Goal: Task Accomplishment & Management: Manage account settings

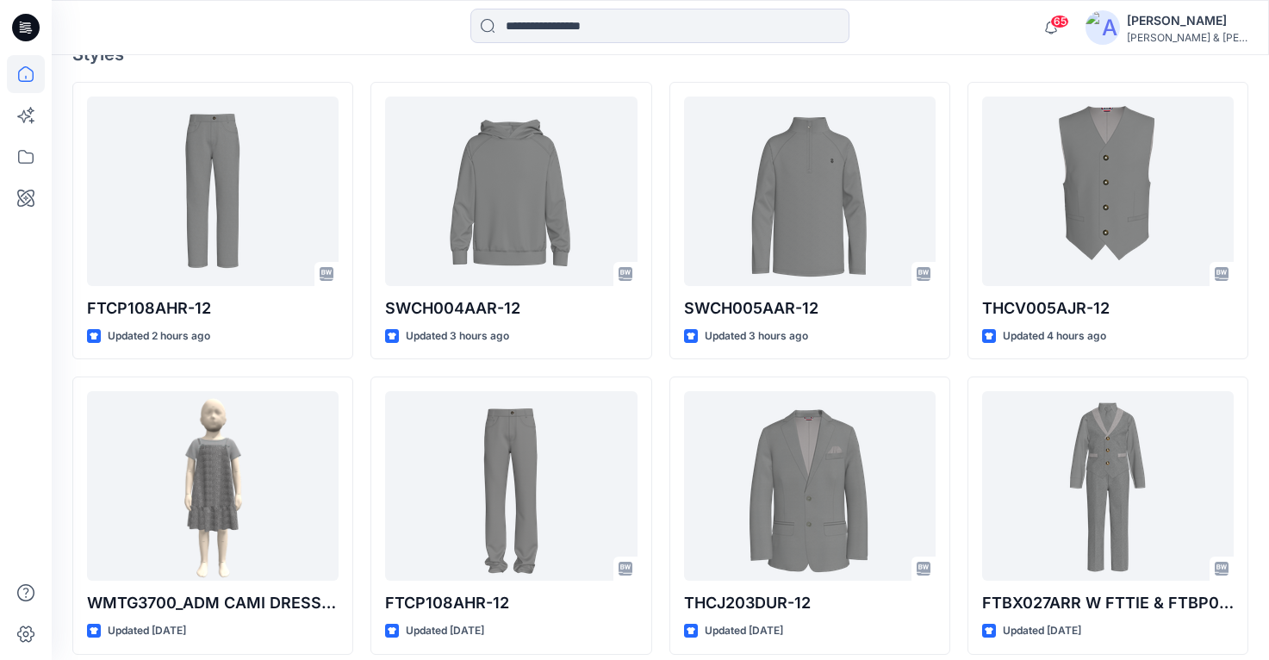
scroll to position [463, 0]
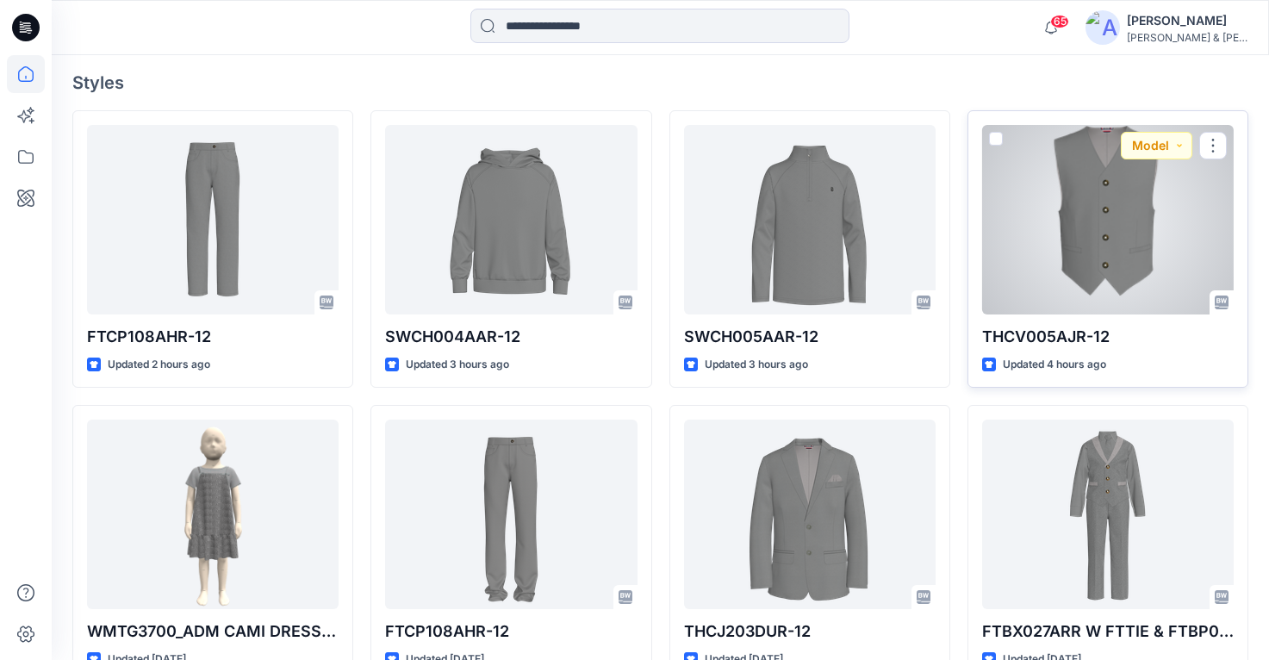
click at [1136, 239] on div at bounding box center [1108, 220] width 252 height 190
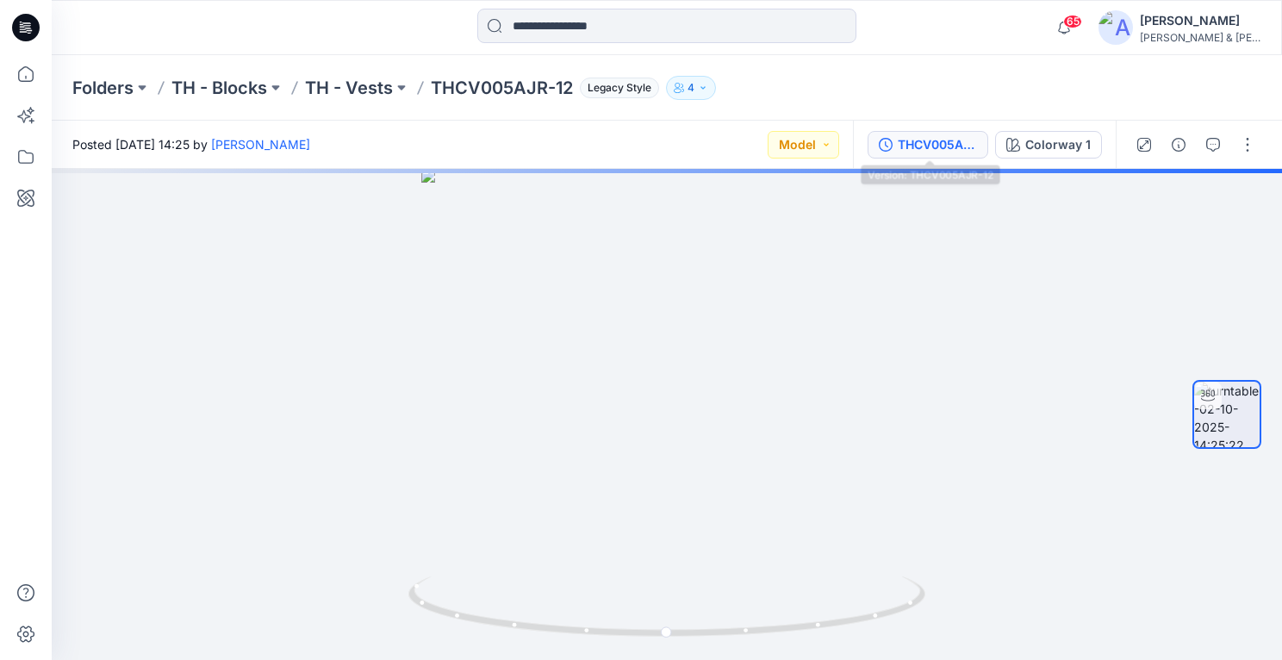
click at [932, 144] on div "THCV005AJR-12" at bounding box center [937, 144] width 79 height 19
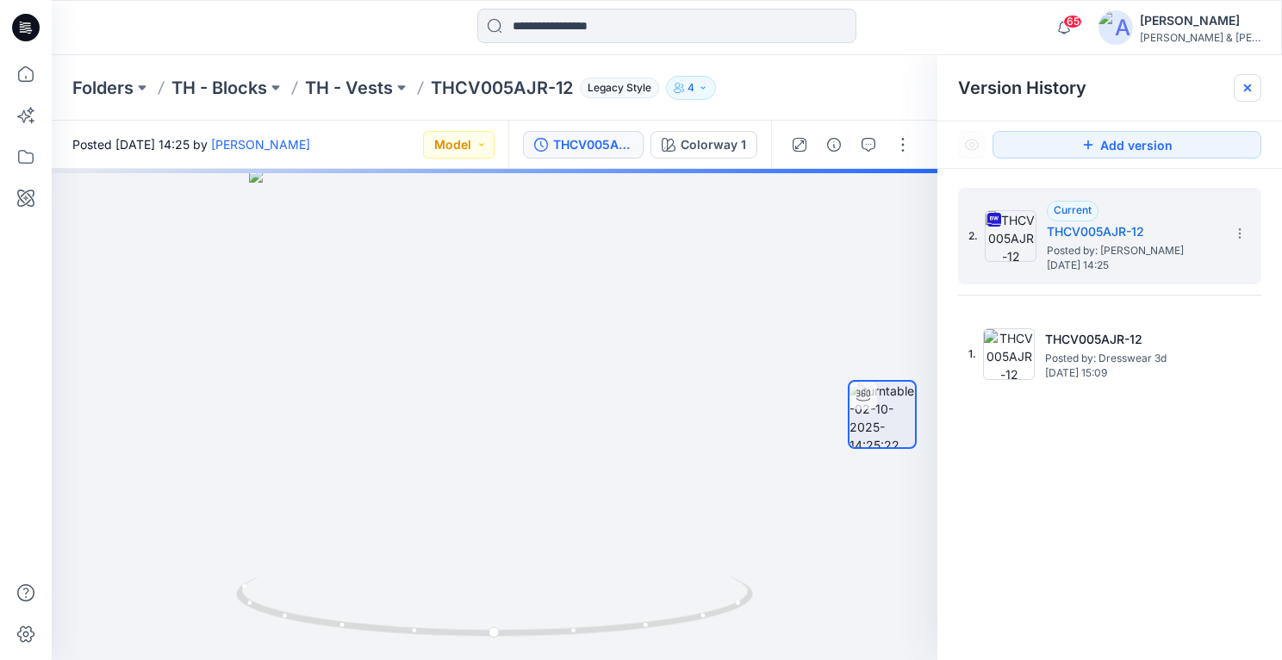
click at [1244, 88] on icon at bounding box center [1248, 88] width 14 height 14
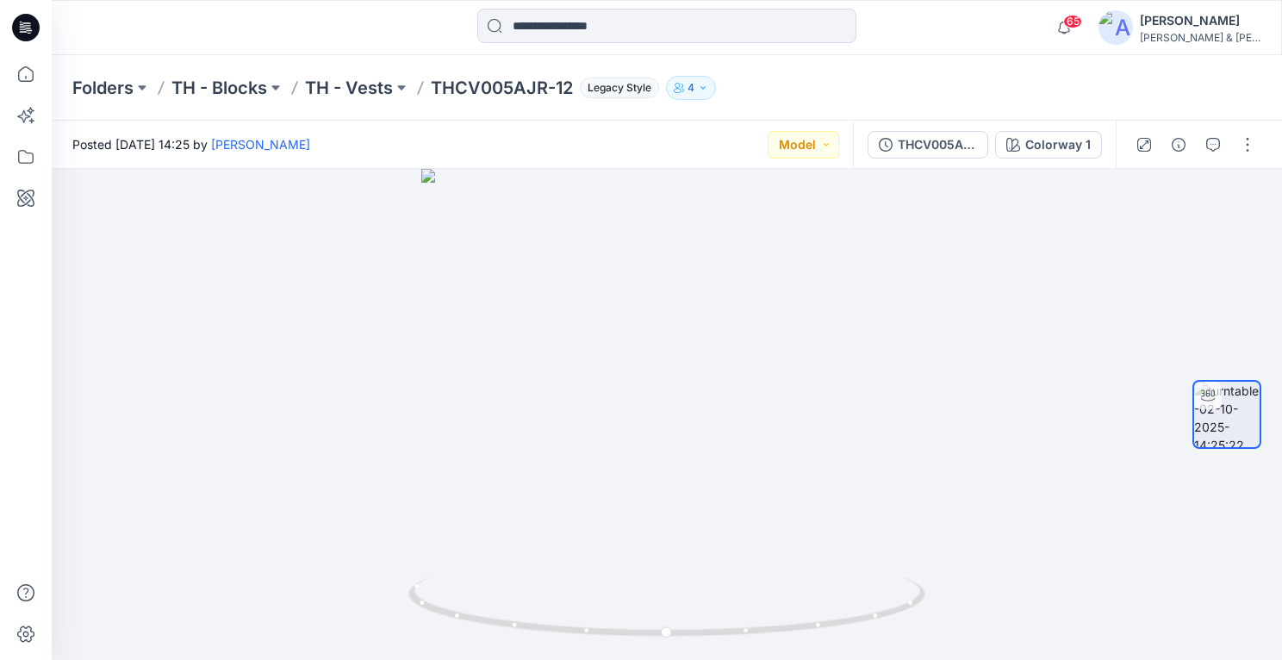
click at [886, 74] on div "Folders TH - Blocks TH - Vests THCV005AJR-12 Legacy Style 4" at bounding box center [667, 87] width 1230 height 65
click at [953, 92] on div "Folders TH - Blocks TH - Vests THCV005AJR-12 Legacy Style 4" at bounding box center [599, 88] width 1055 height 24
click at [32, 71] on icon at bounding box center [26, 74] width 16 height 16
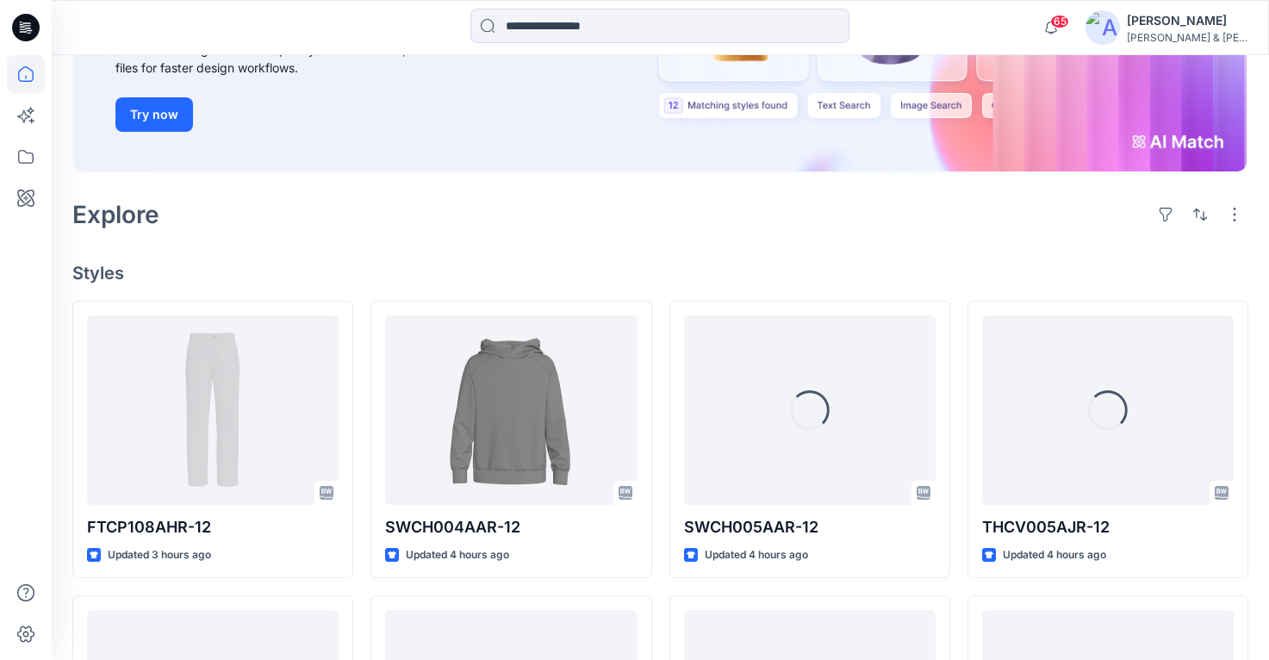
scroll to position [292, 0]
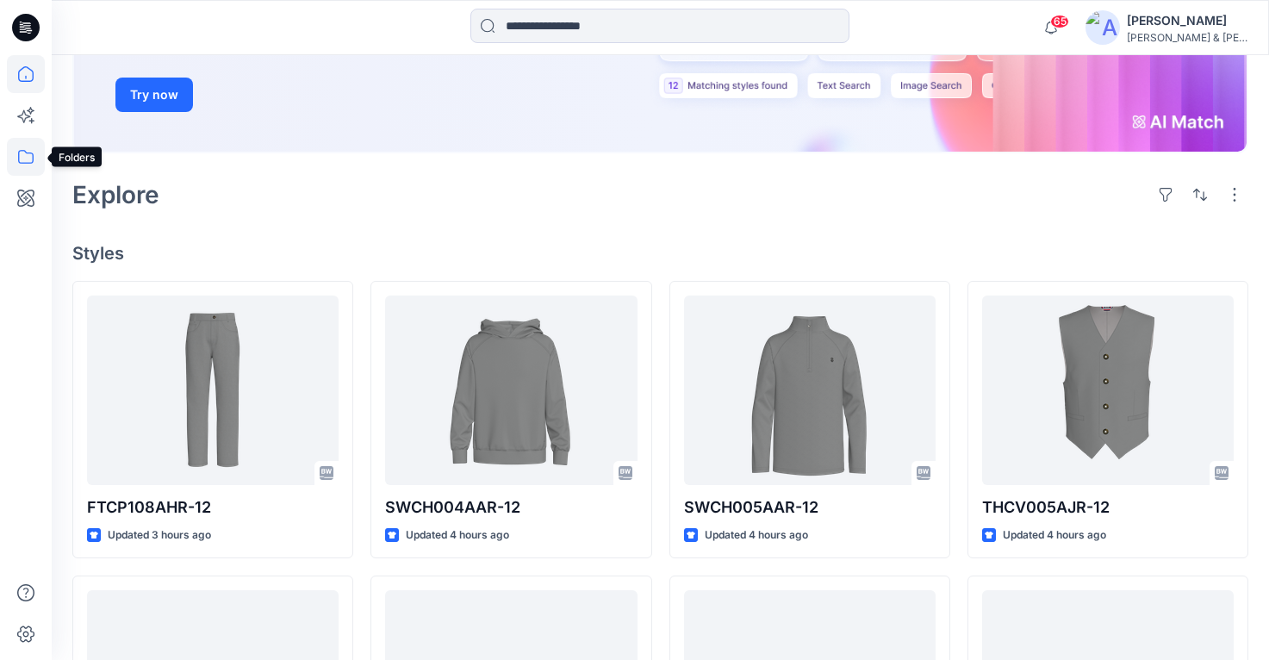
click at [28, 166] on icon at bounding box center [26, 157] width 38 height 38
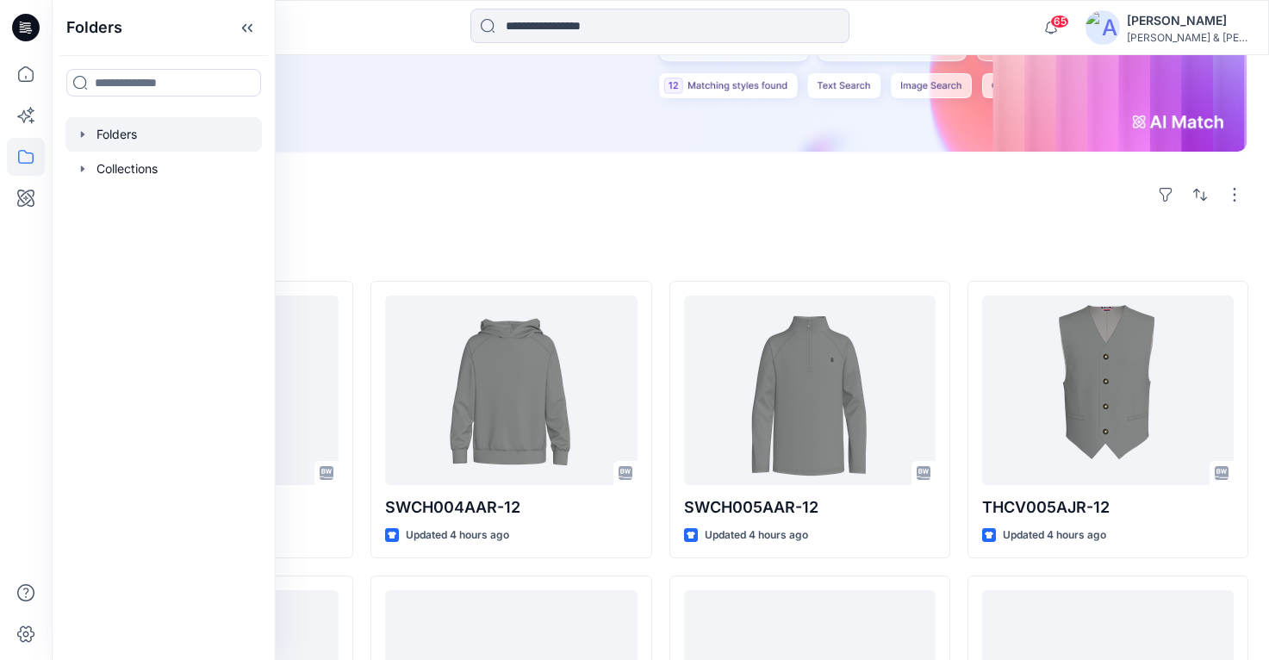
click at [87, 135] on icon "button" at bounding box center [83, 135] width 14 height 14
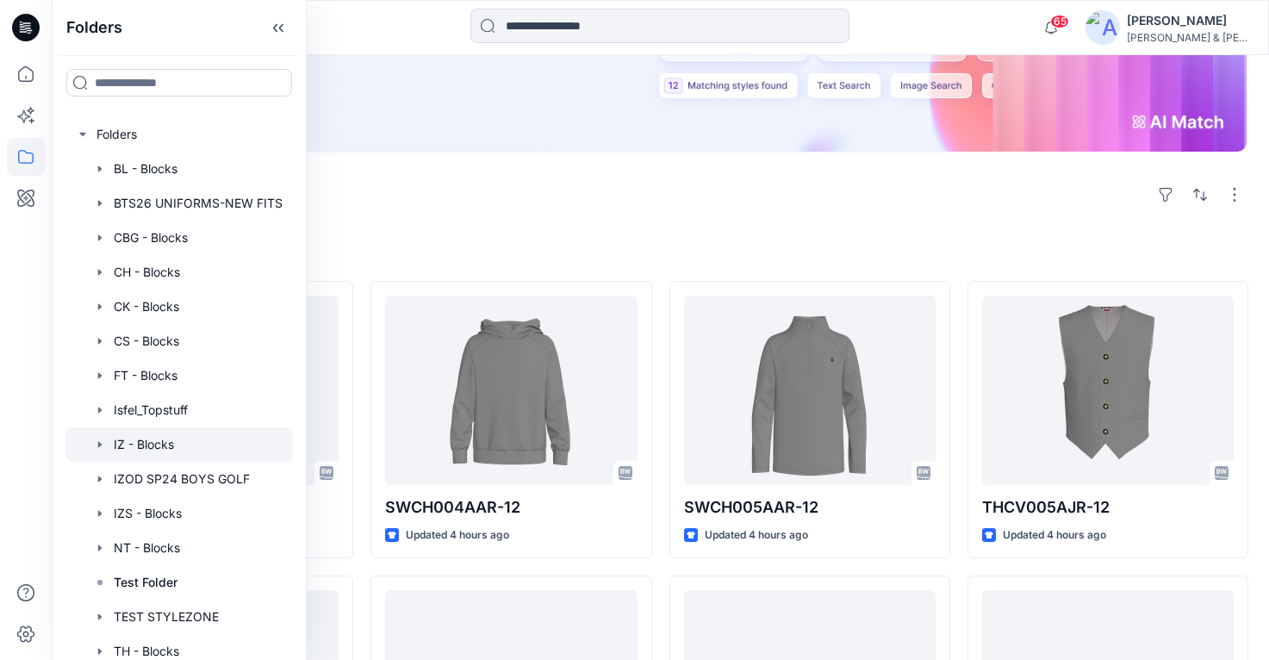
click at [102, 444] on icon "button" at bounding box center [100, 445] width 14 height 14
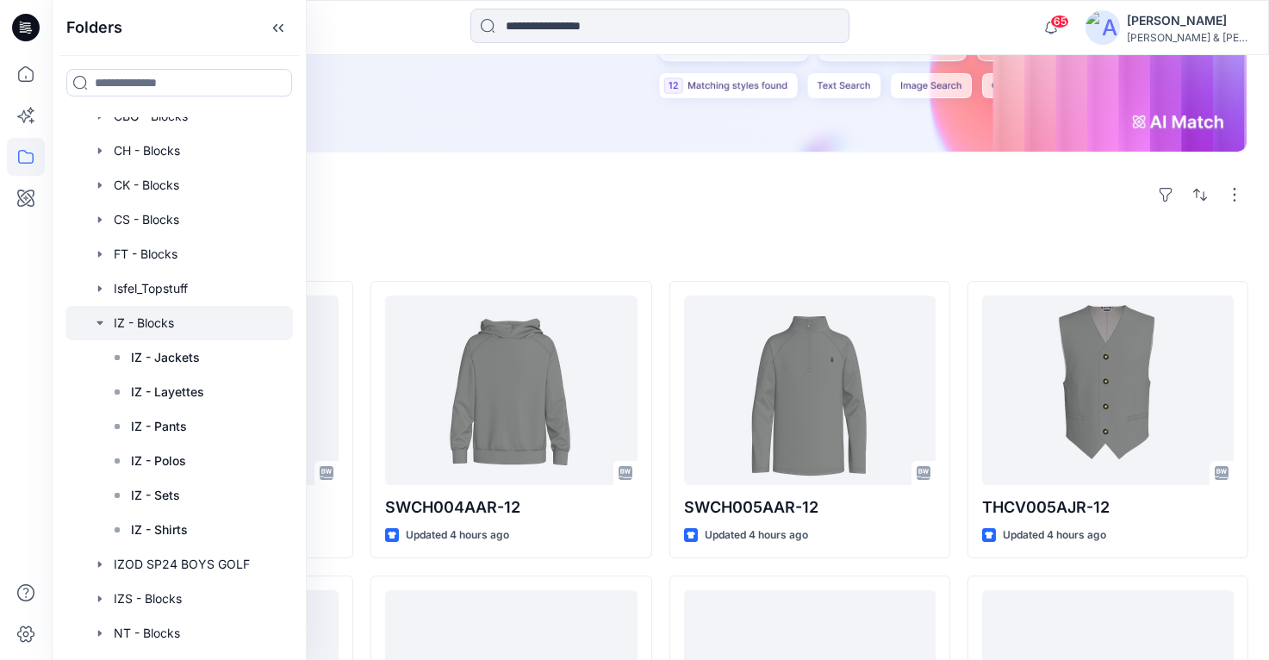
scroll to position [148, 0]
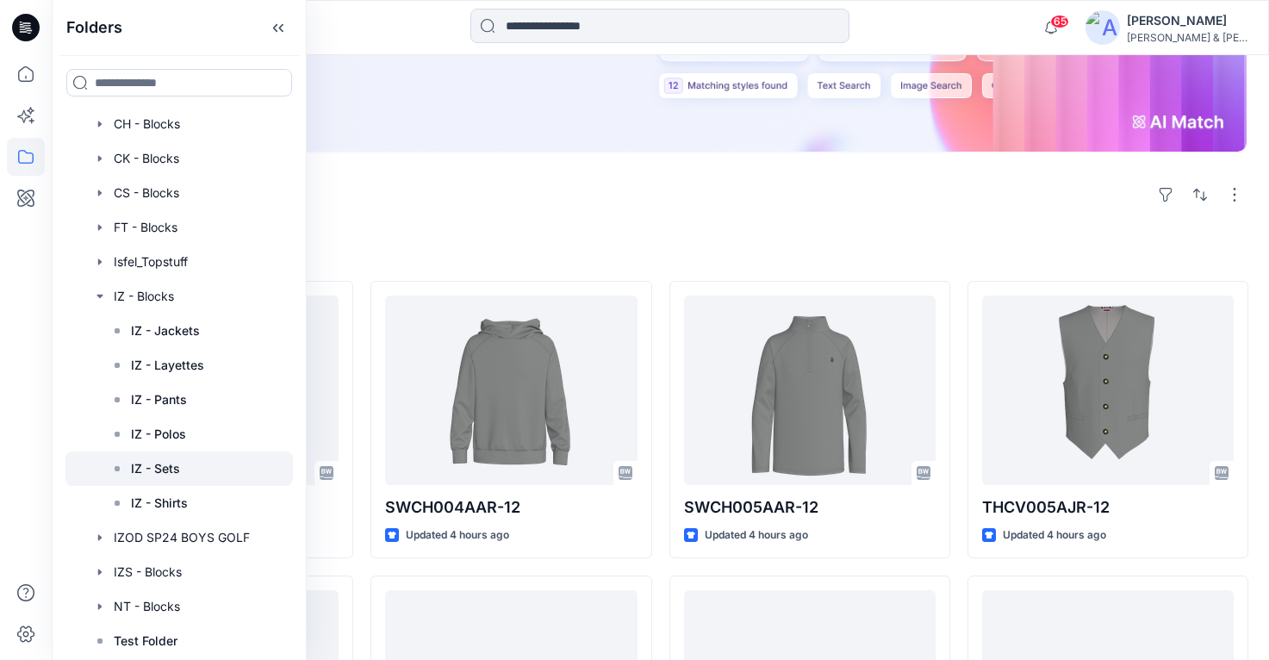
click at [210, 467] on div at bounding box center [178, 469] width 227 height 34
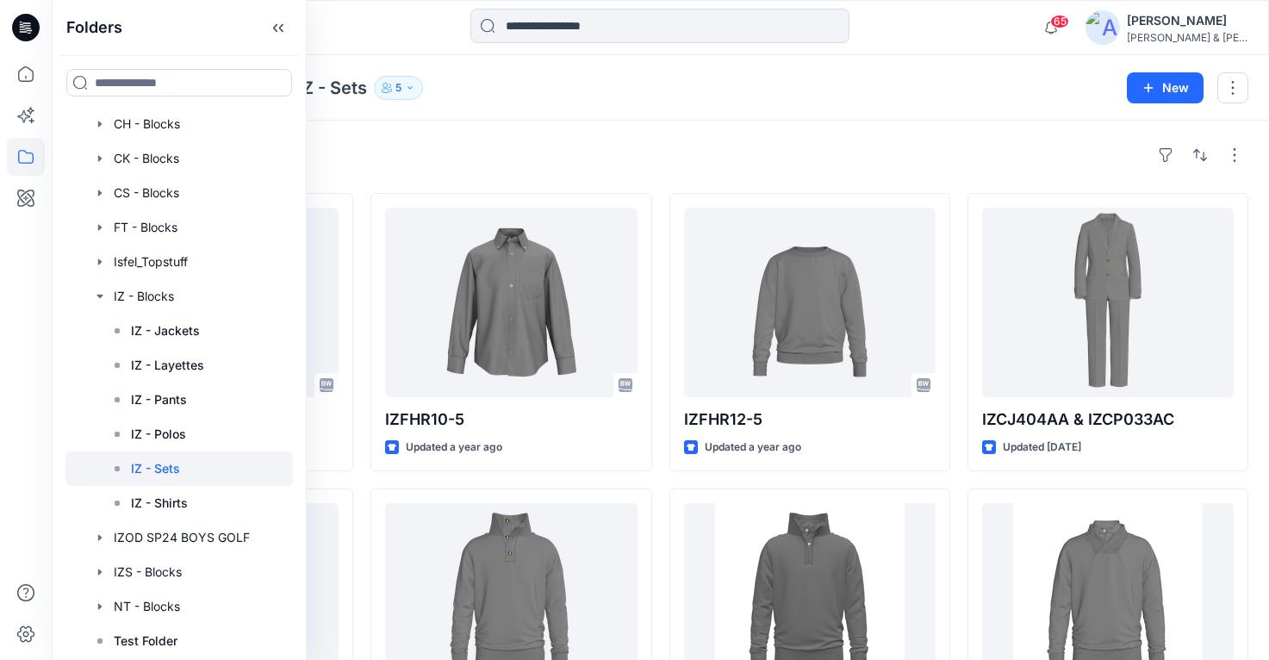
click at [658, 158] on div "Styles" at bounding box center [660, 155] width 1176 height 28
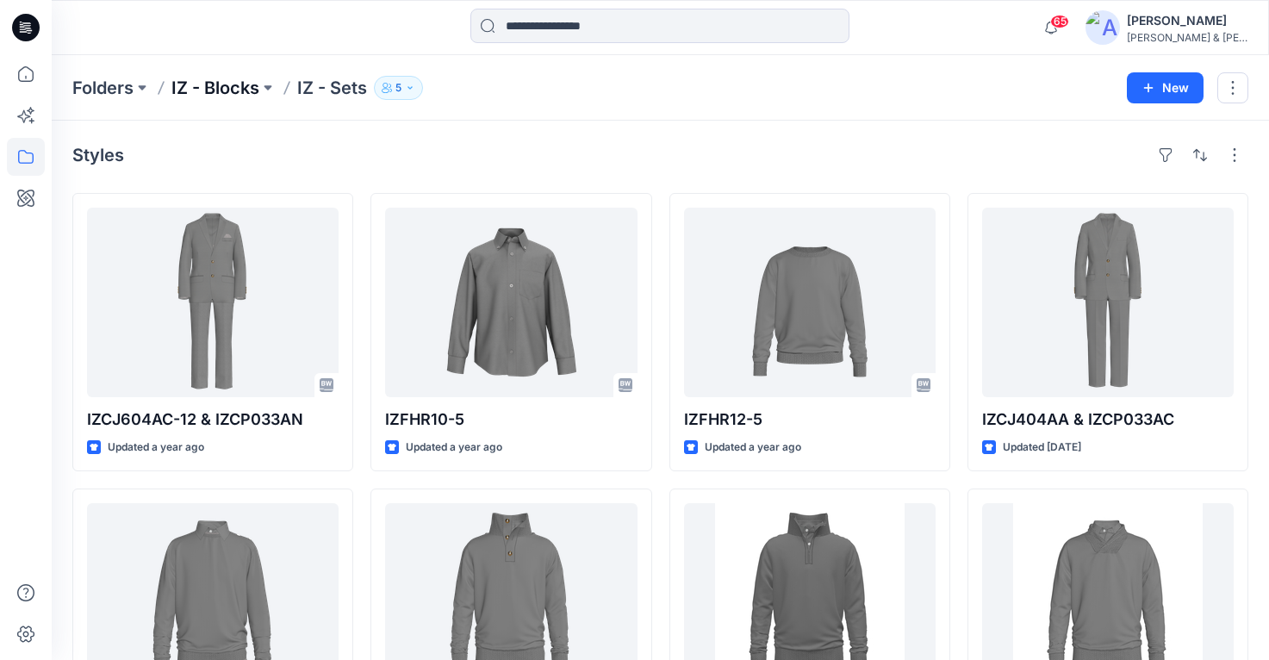
click at [226, 91] on p "IZ - Blocks" at bounding box center [215, 88] width 88 height 24
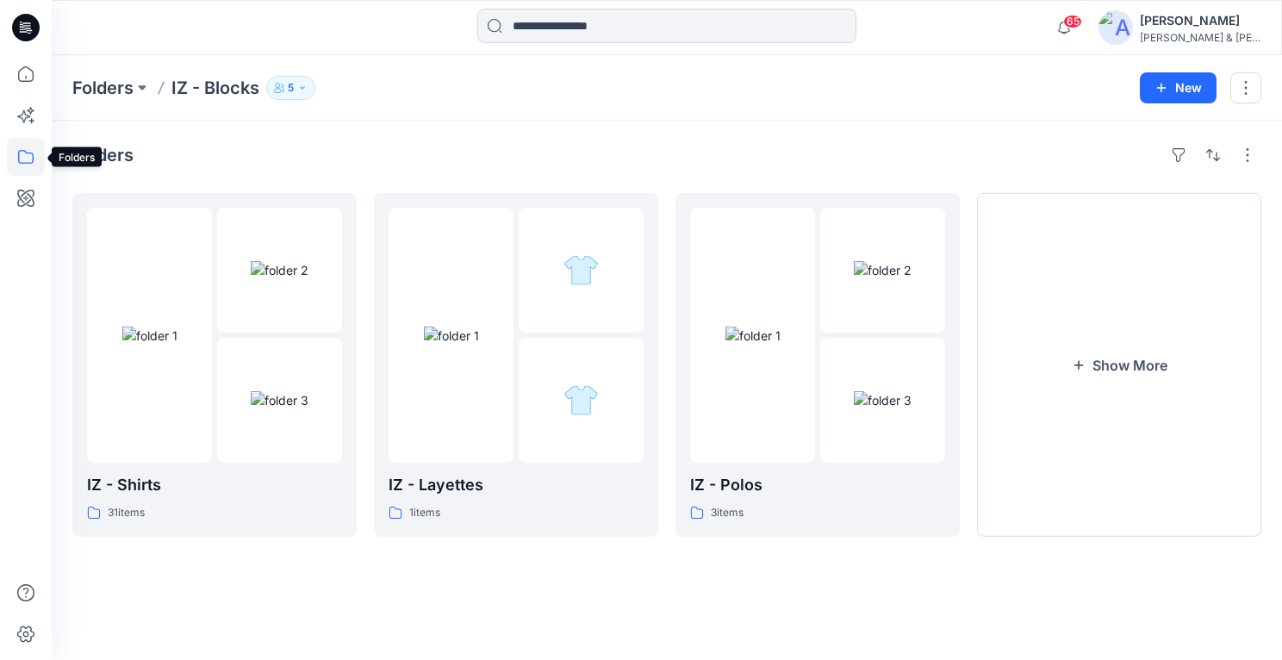
click at [23, 153] on icon at bounding box center [26, 157] width 38 height 38
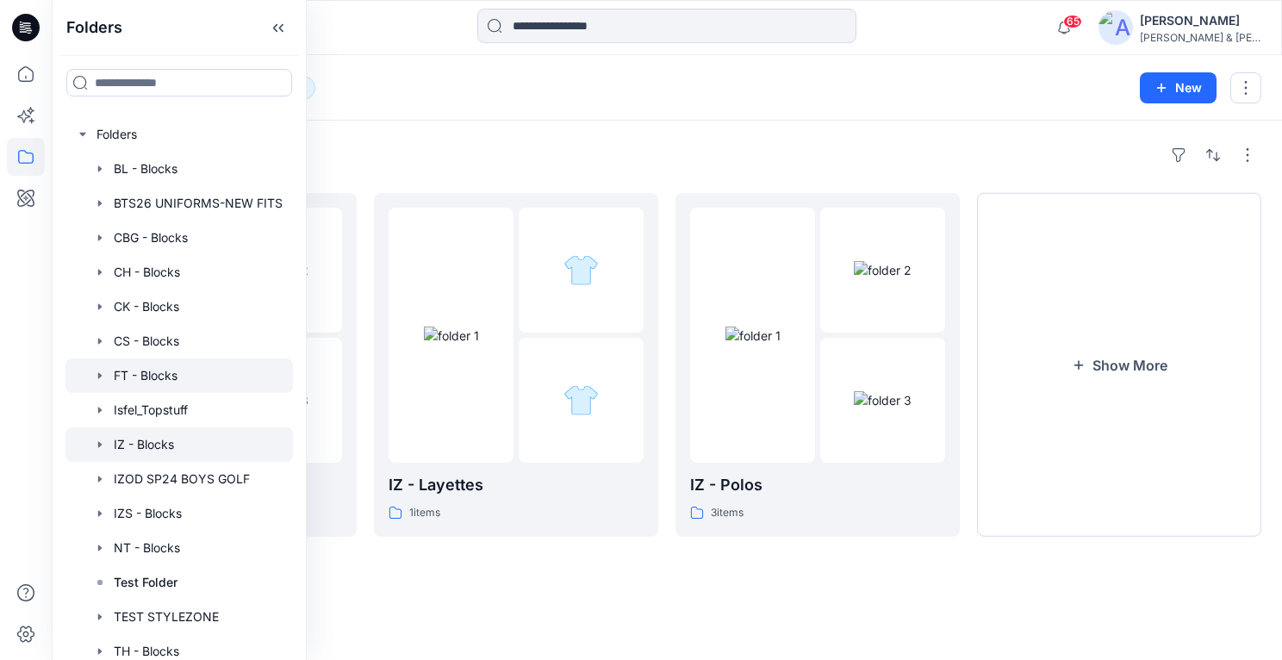
click at [102, 370] on icon "button" at bounding box center [100, 376] width 14 height 14
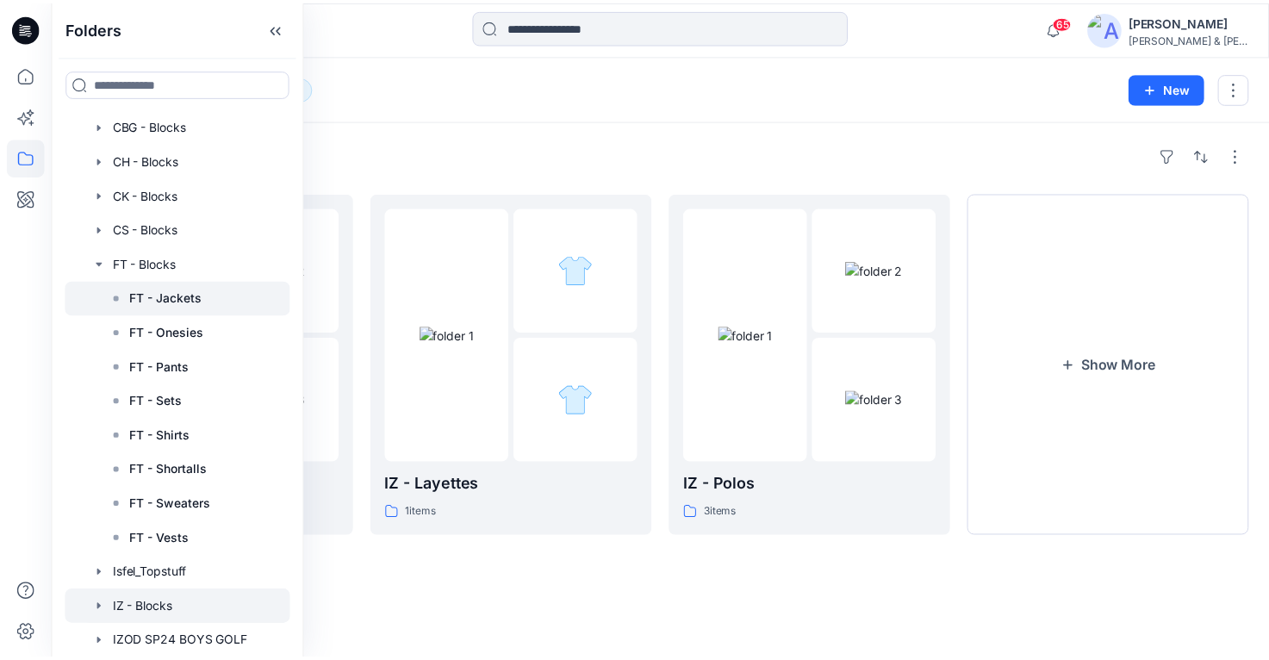
scroll to position [136, 0]
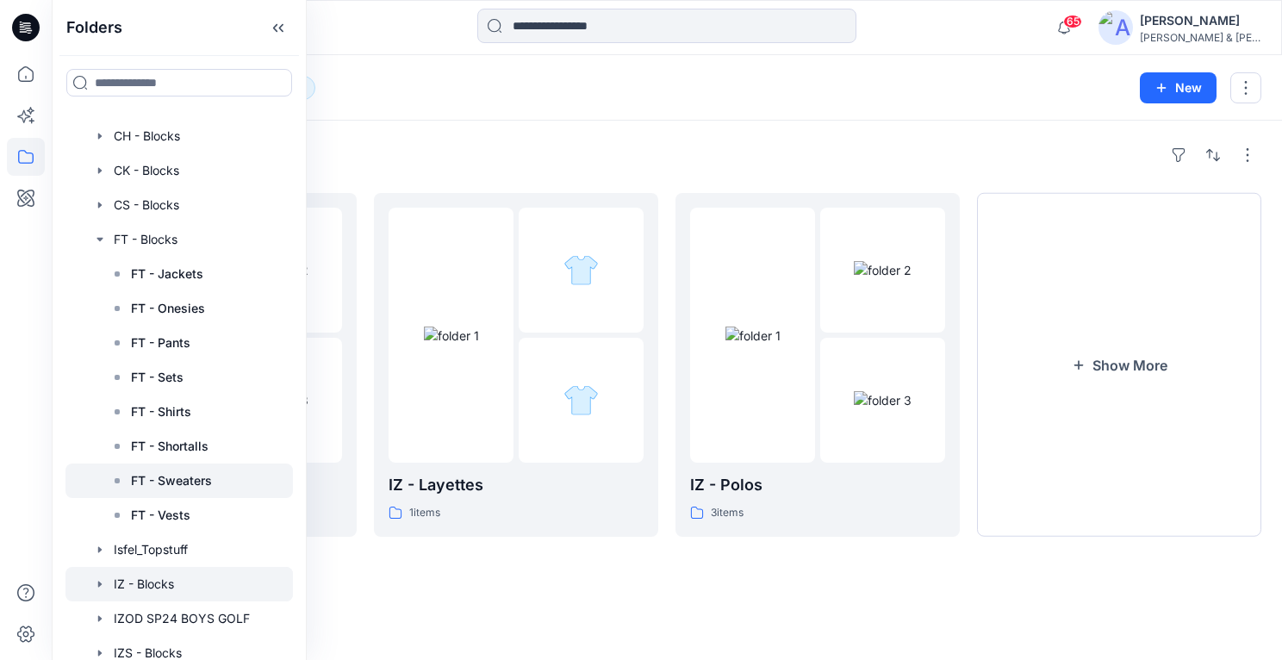
click at [171, 471] on p "FT - Sweaters" at bounding box center [171, 480] width 81 height 21
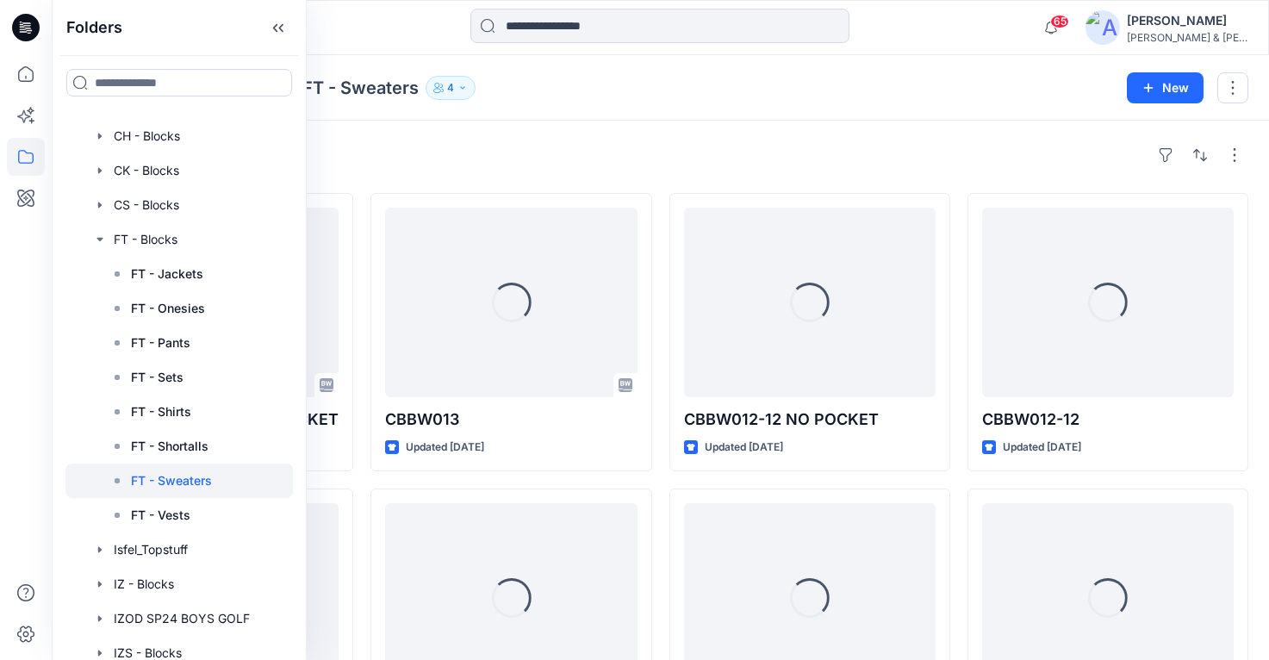
click at [554, 127] on div "Styles Loading... CBBW012-12 SHORTER PLACKET Updated [DATE] Loading... CBBW007 …" at bounding box center [661, 633] width 1218 height 1024
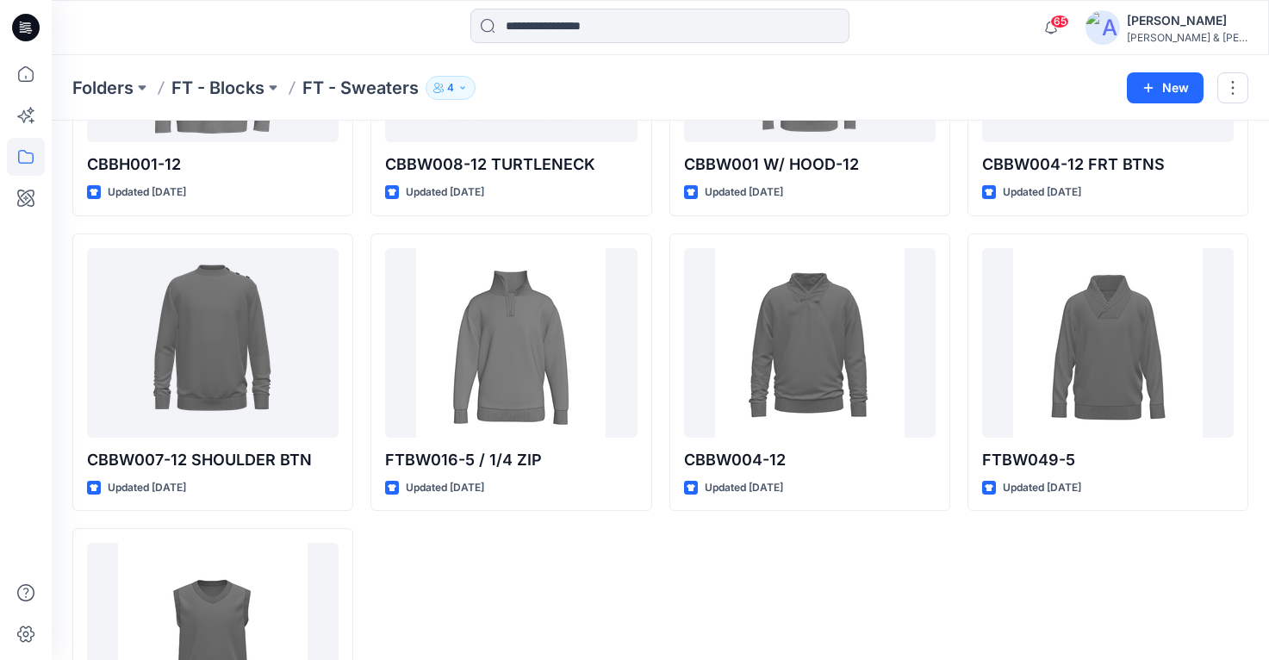
scroll to position [834, 0]
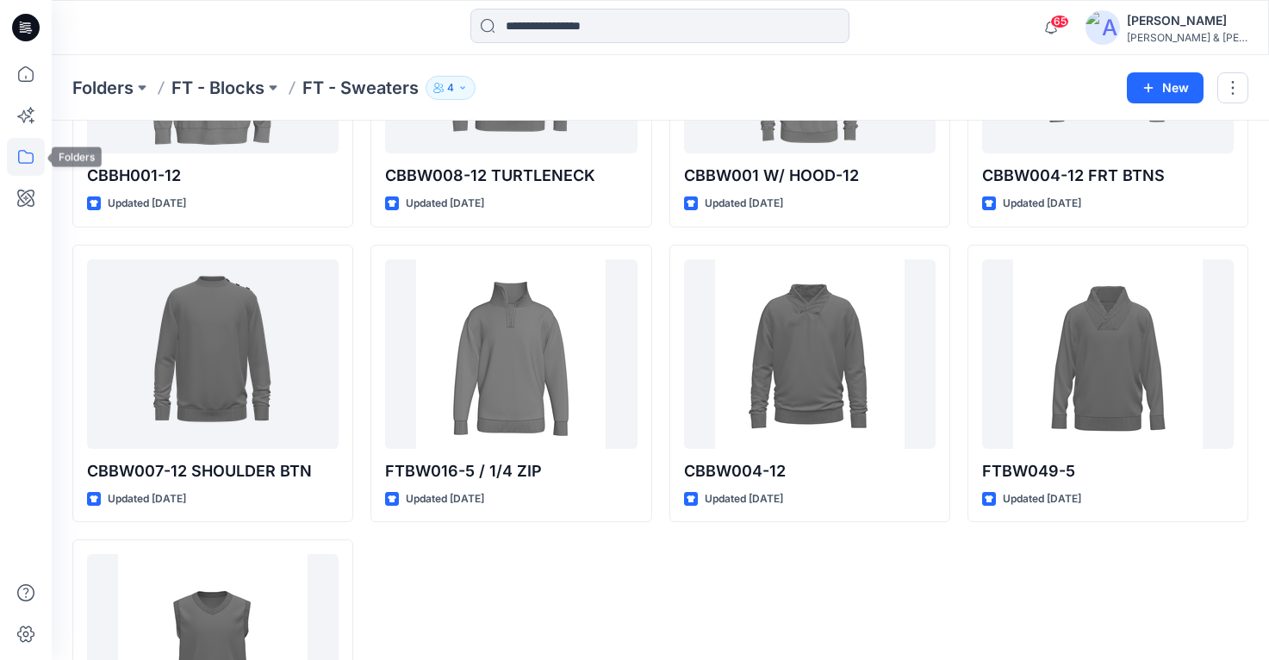
click at [35, 159] on icon at bounding box center [26, 157] width 38 height 38
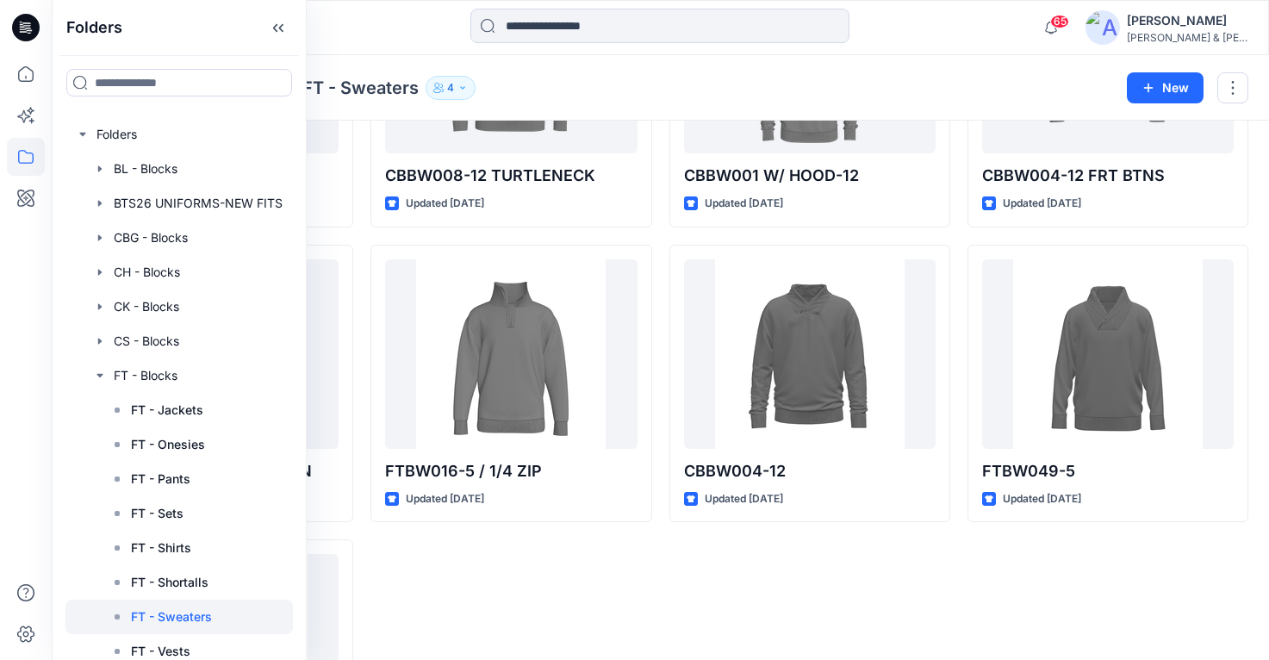
click at [797, 95] on div "Folders FT - Blocks FT - Sweaters 4" at bounding box center [593, 88] width 1042 height 24
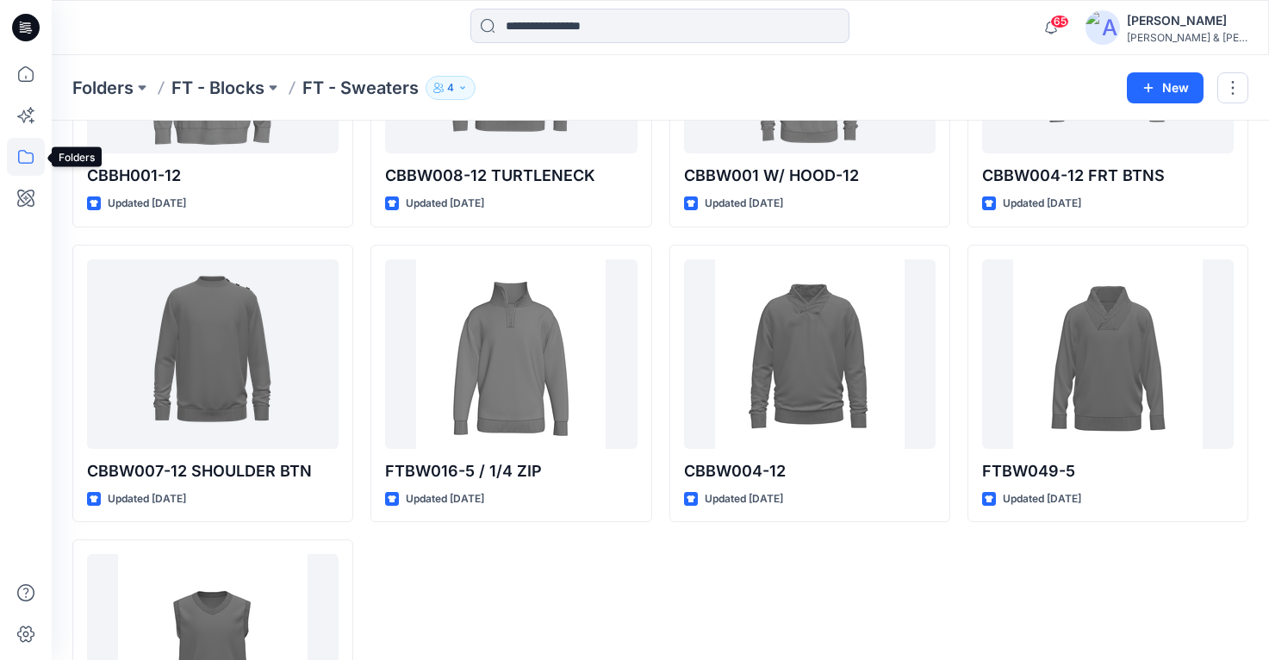
click at [31, 159] on icon at bounding box center [26, 157] width 38 height 38
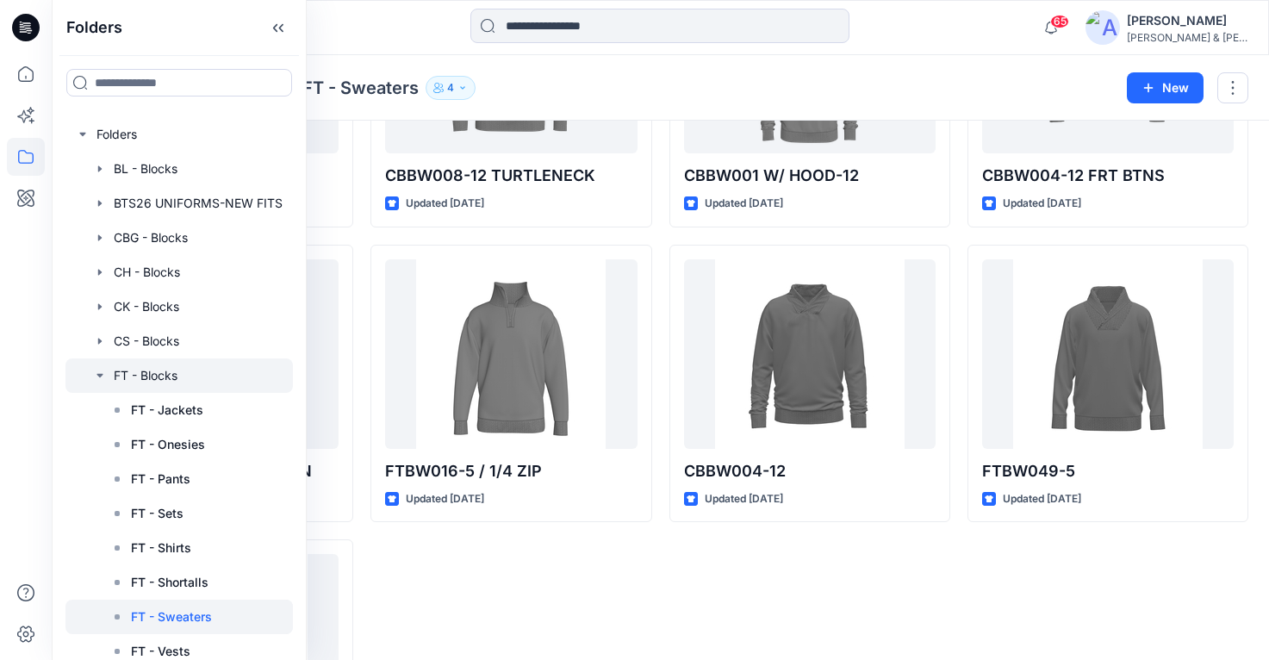
click at [102, 382] on icon "button" at bounding box center [100, 376] width 14 height 14
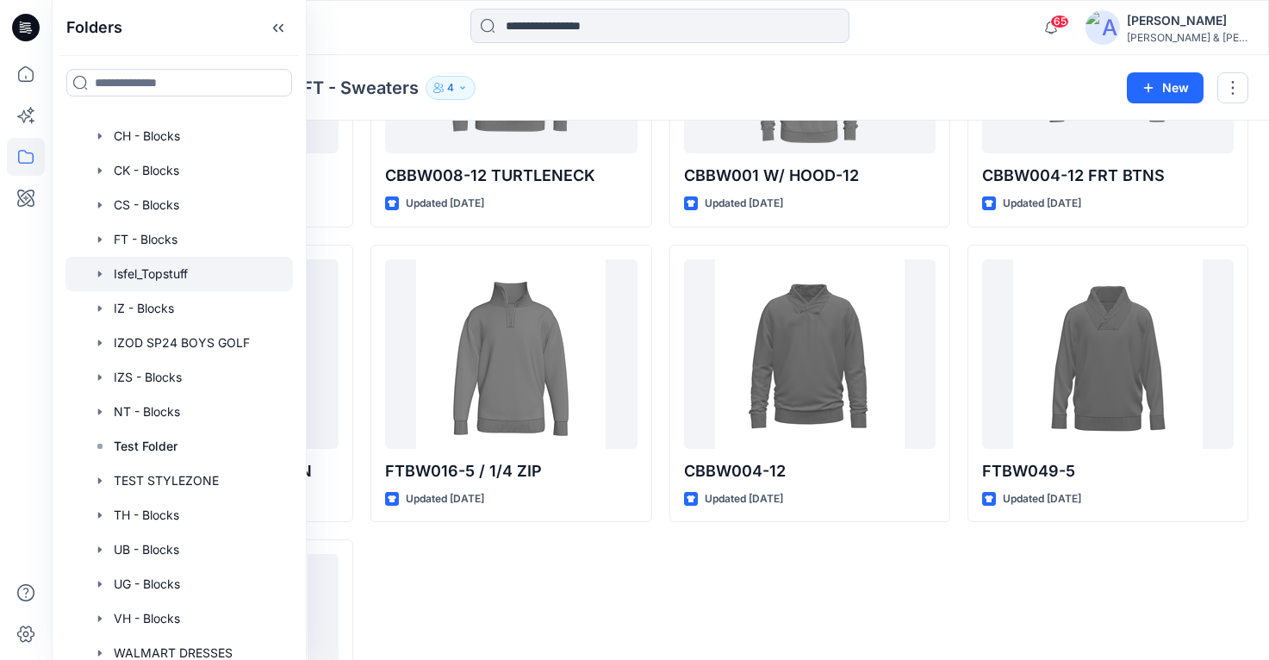
scroll to position [165, 0]
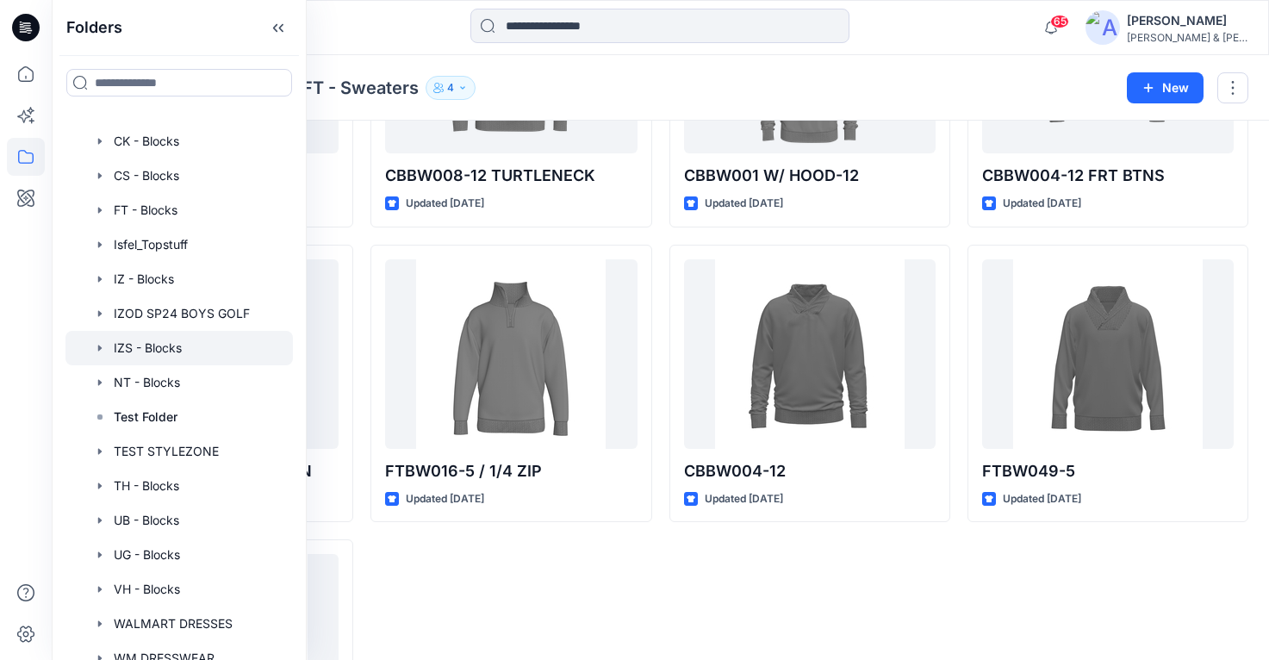
click at [104, 347] on icon "button" at bounding box center [100, 348] width 14 height 14
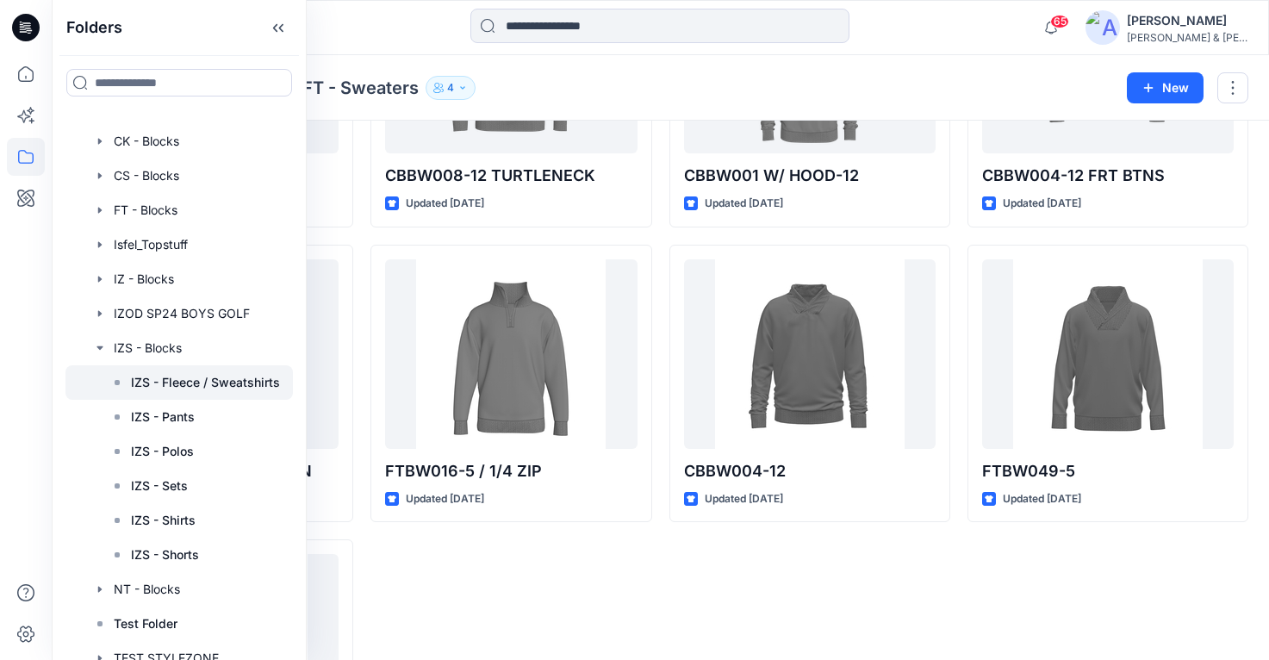
click at [153, 388] on p "IZS - Fleece / Sweatshirts" at bounding box center [205, 382] width 149 height 21
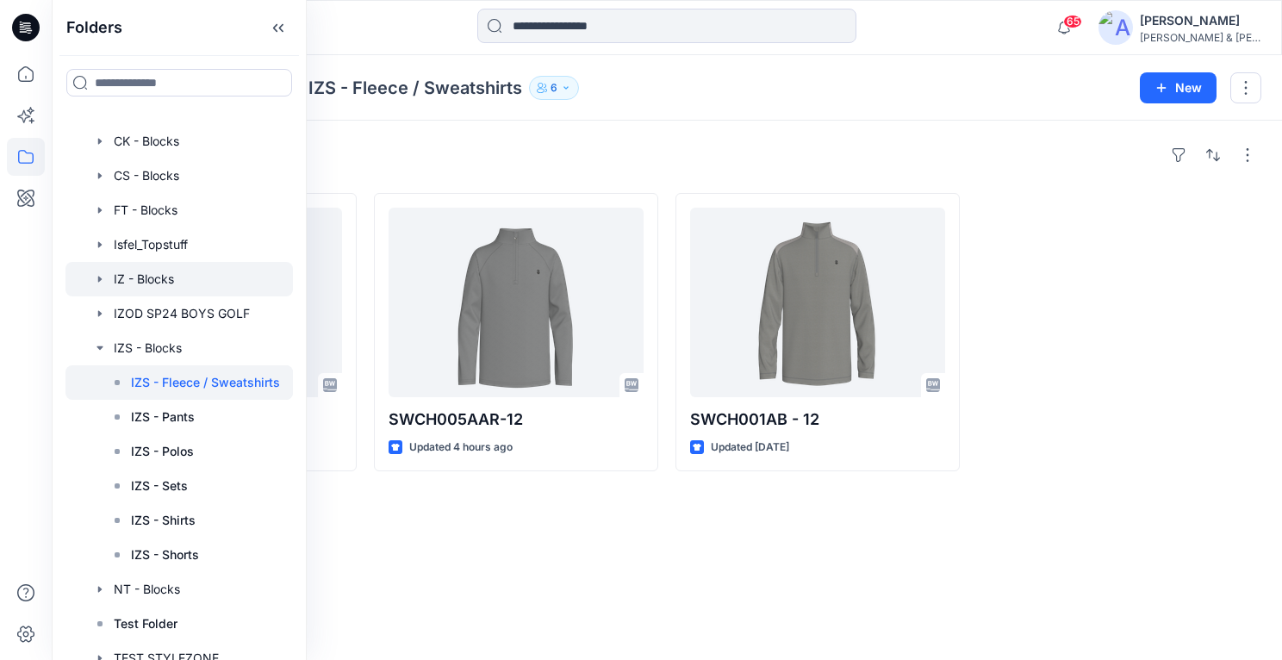
click at [100, 280] on icon "button" at bounding box center [99, 279] width 3 height 6
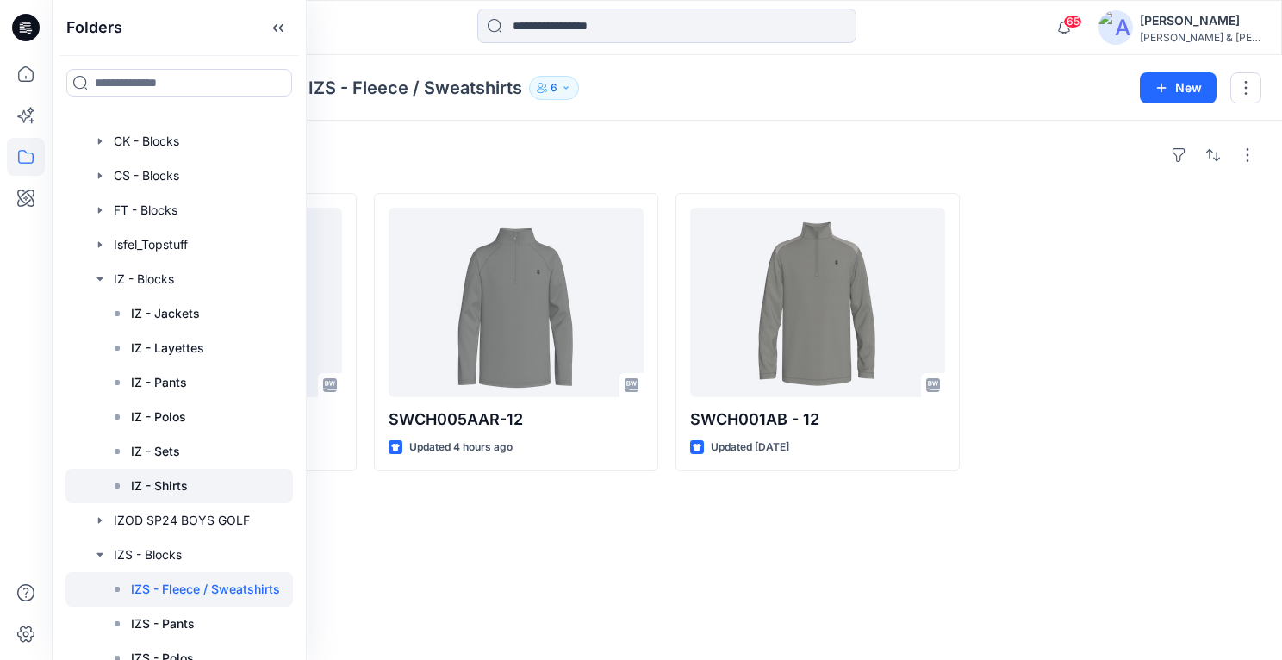
click at [199, 478] on div at bounding box center [178, 486] width 227 height 34
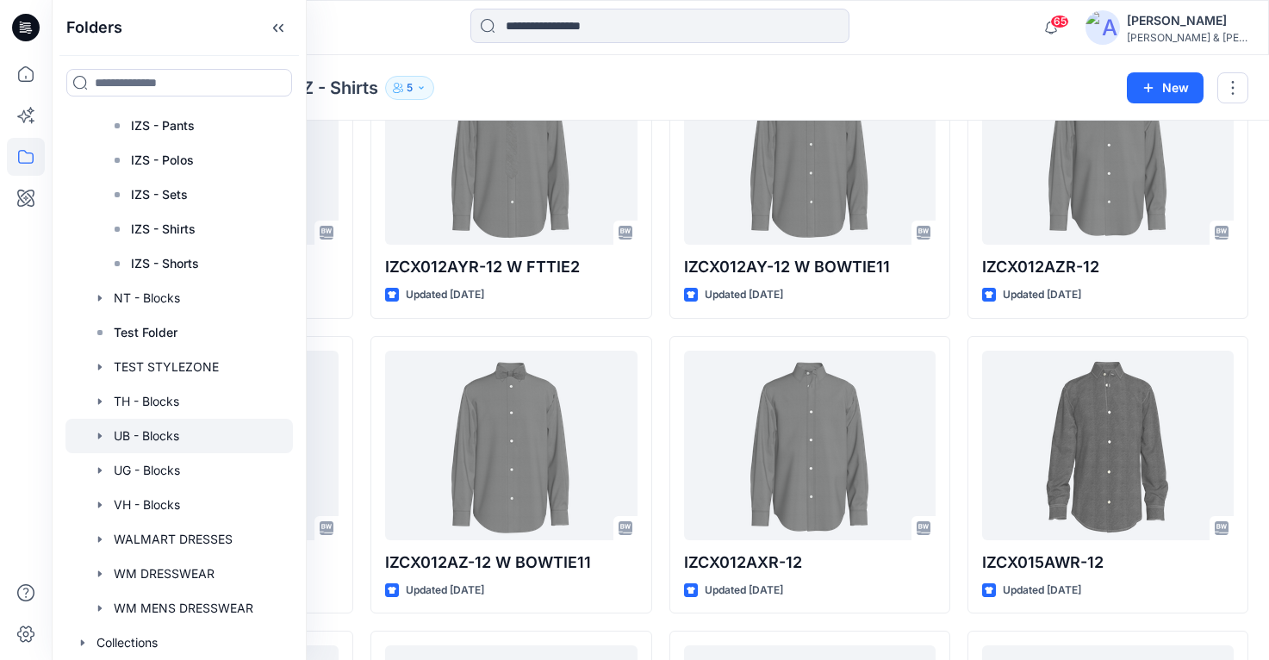
scroll to position [154, 0]
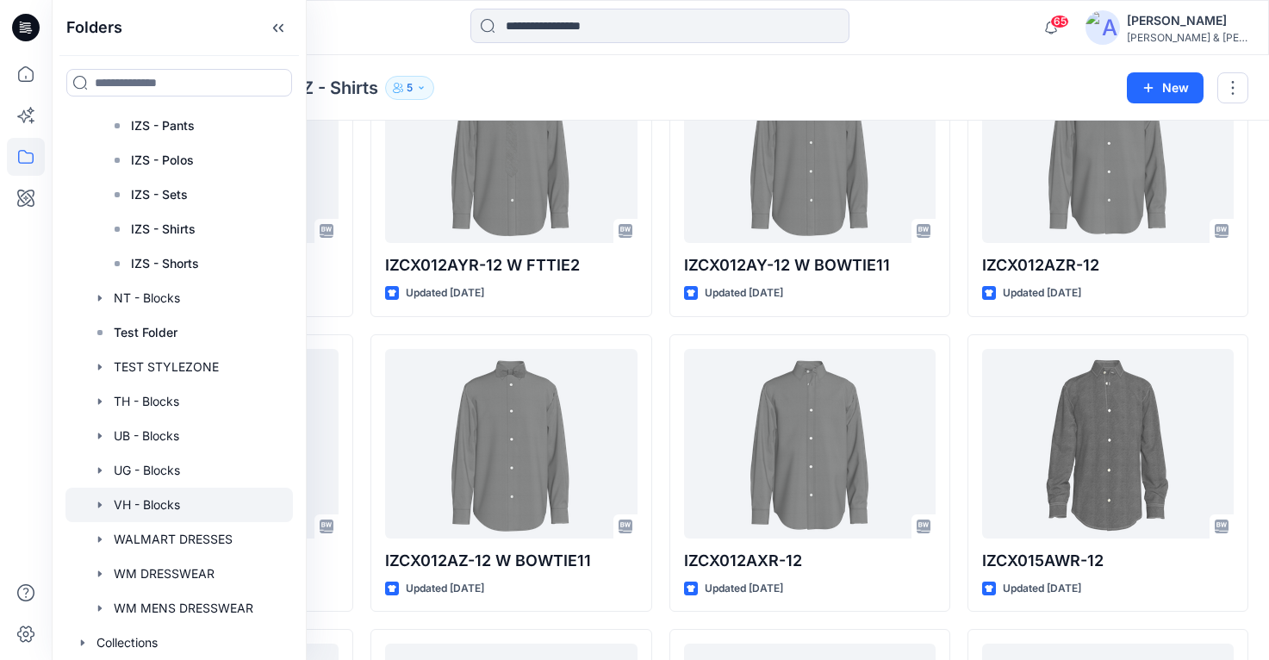
click at [100, 502] on icon "button" at bounding box center [100, 505] width 14 height 14
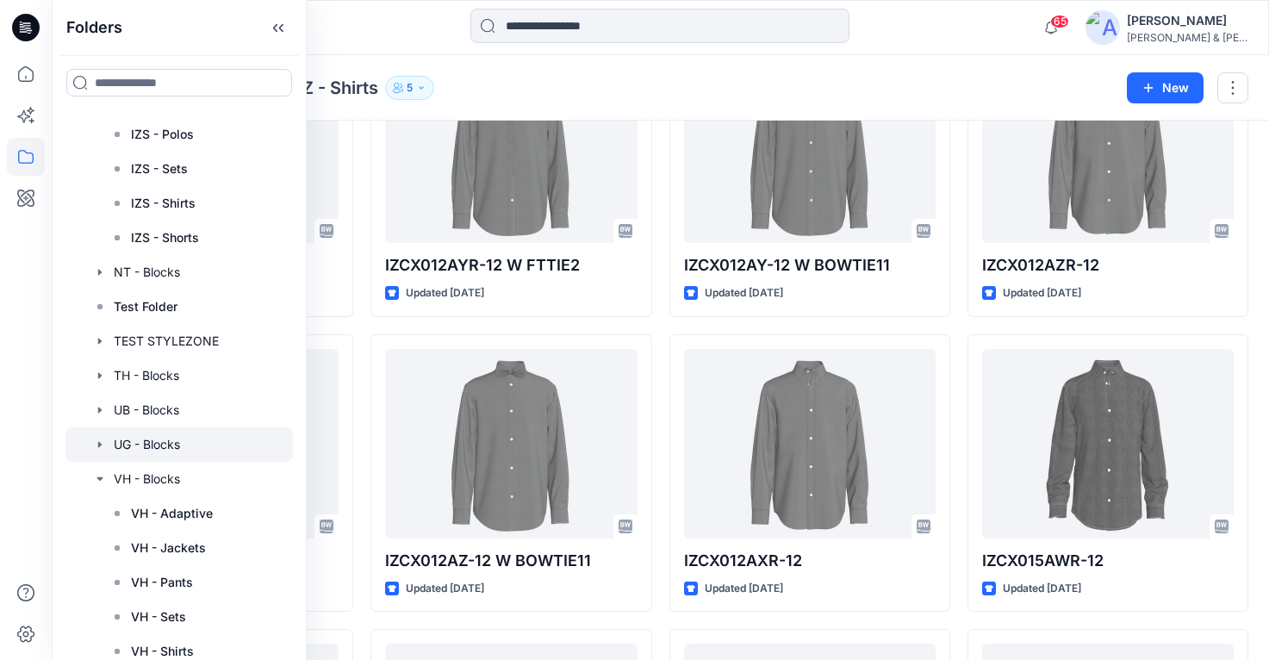
scroll to position [679, 0]
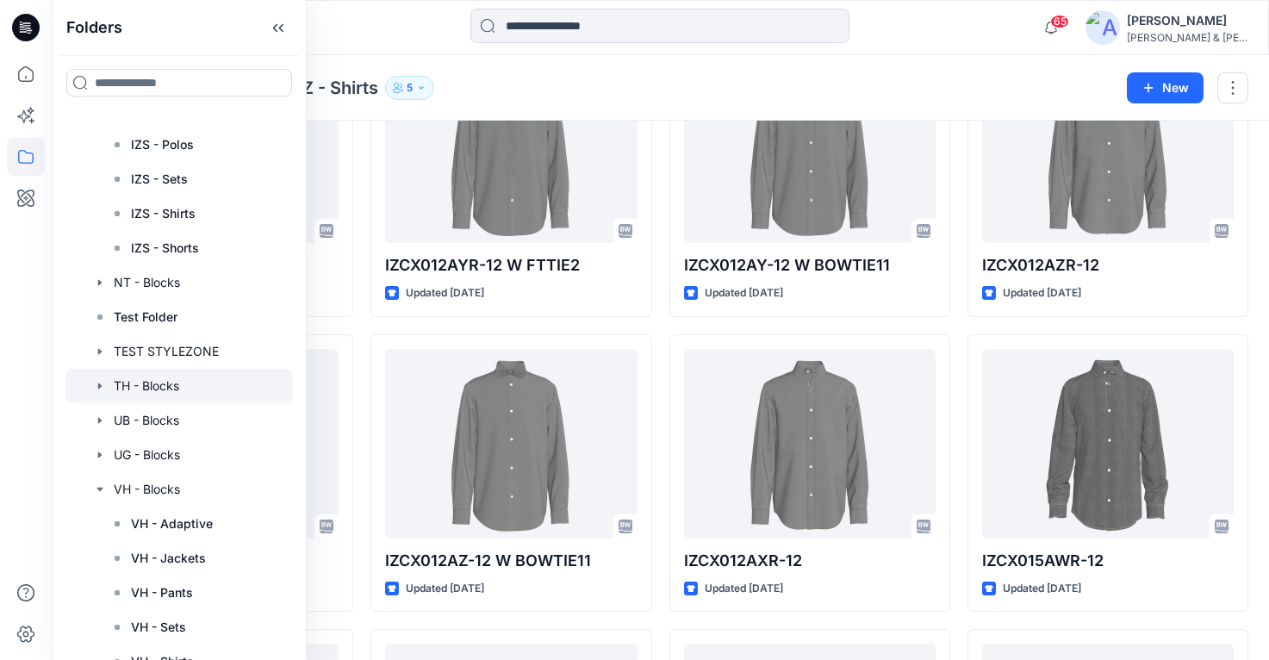
click at [98, 385] on icon "button" at bounding box center [99, 386] width 3 height 6
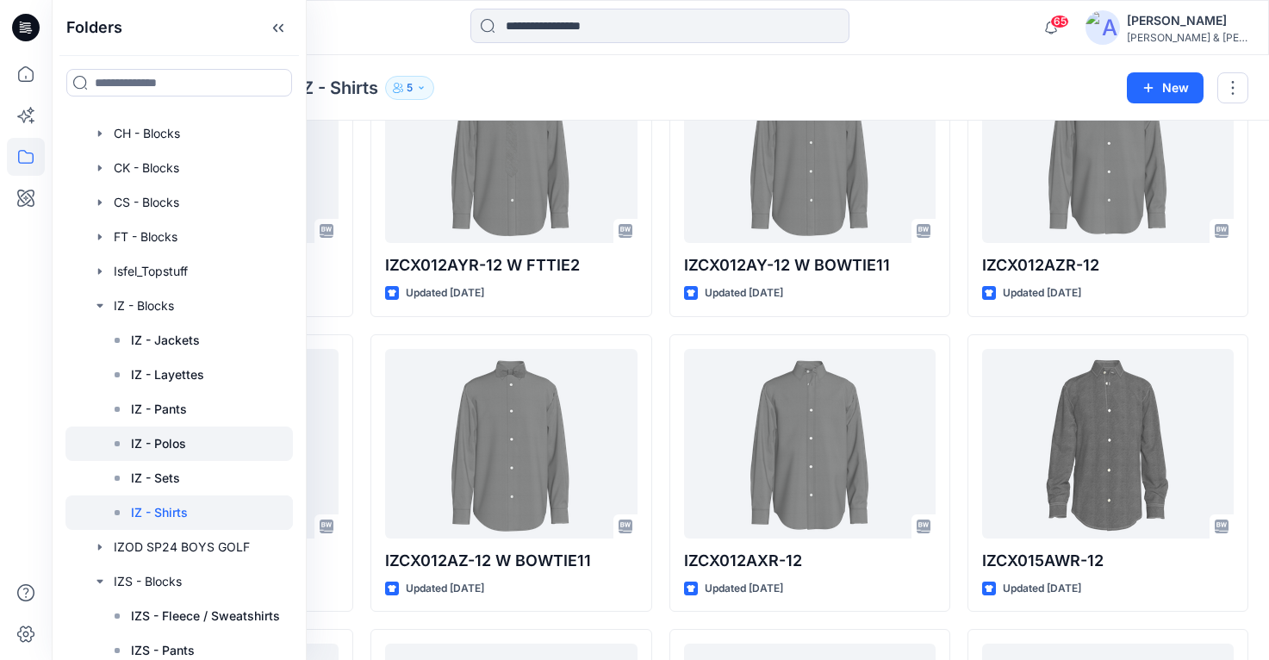
scroll to position [111, 0]
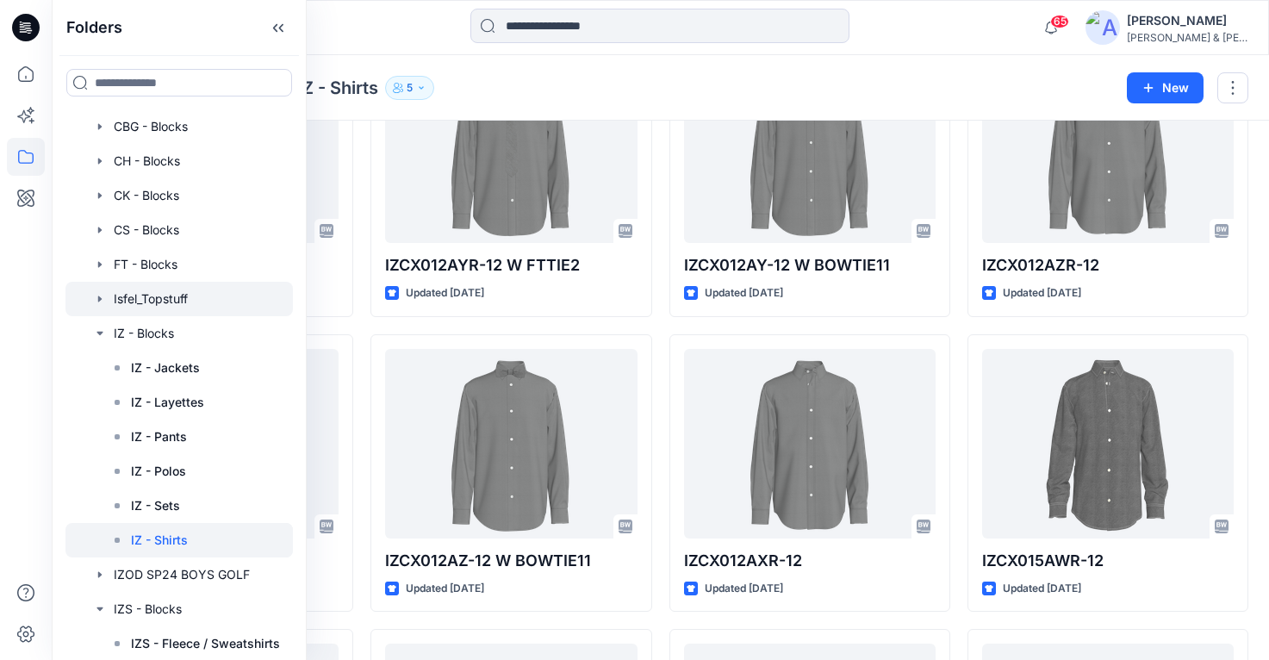
click at [99, 299] on icon "button" at bounding box center [99, 299] width 3 height 6
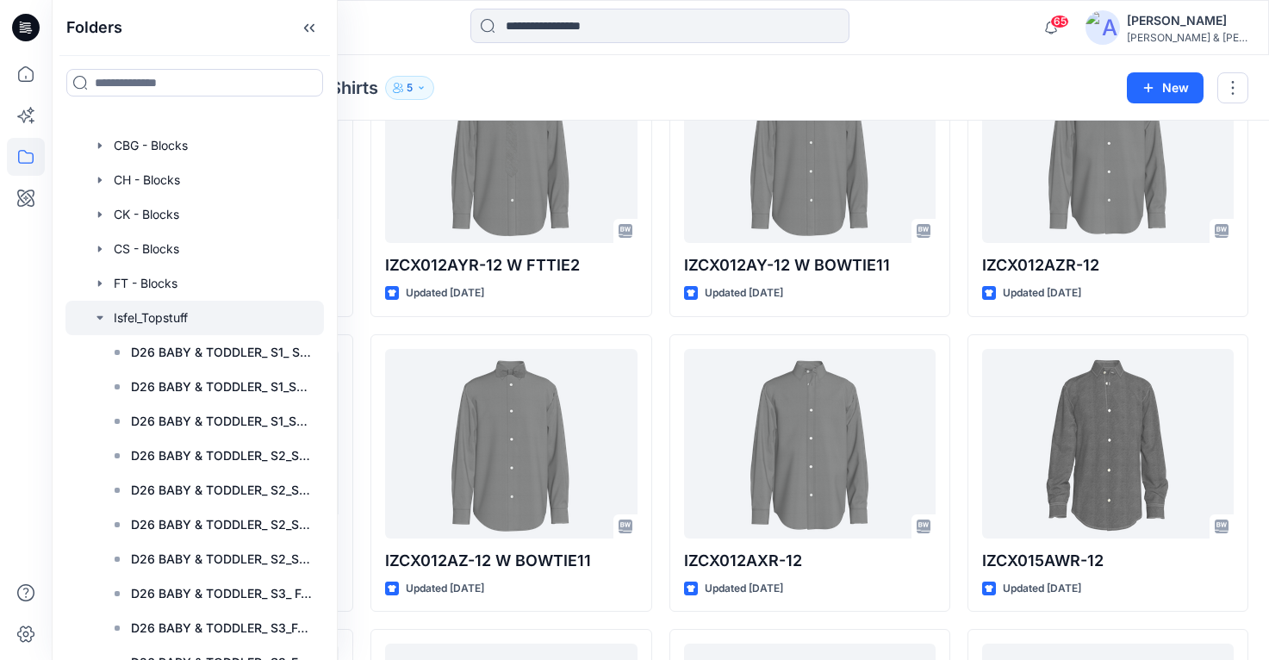
scroll to position [79, 0]
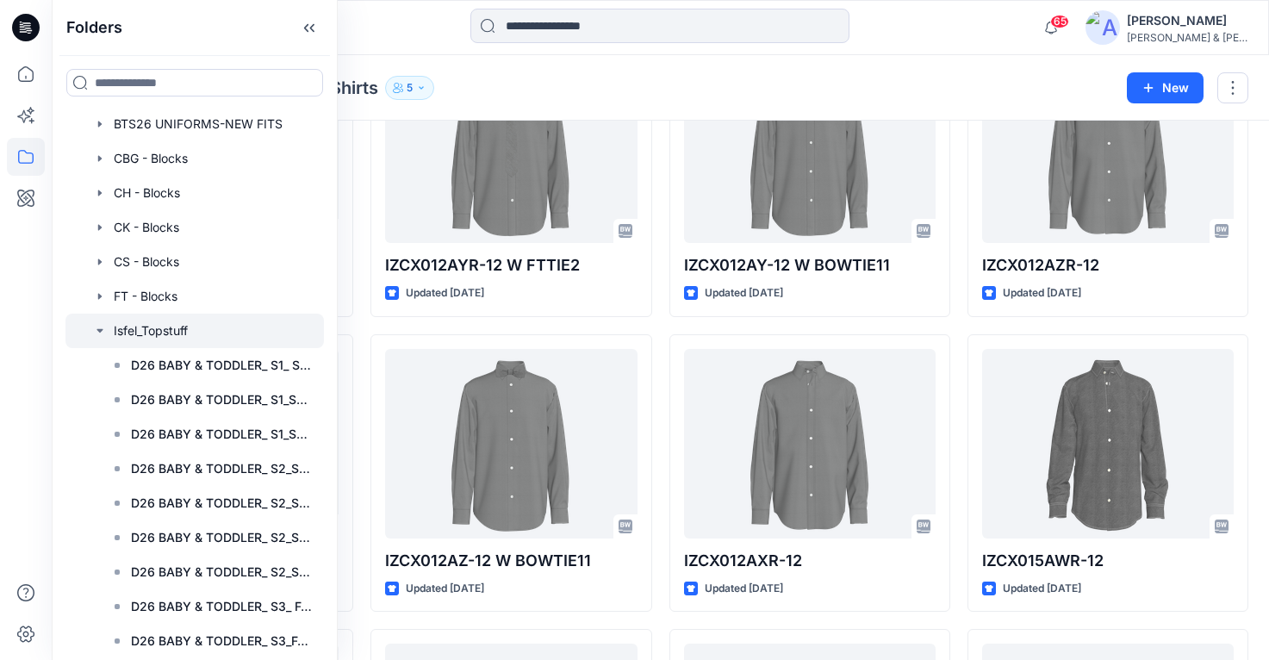
click at [99, 330] on icon "button" at bounding box center [100, 330] width 6 height 3
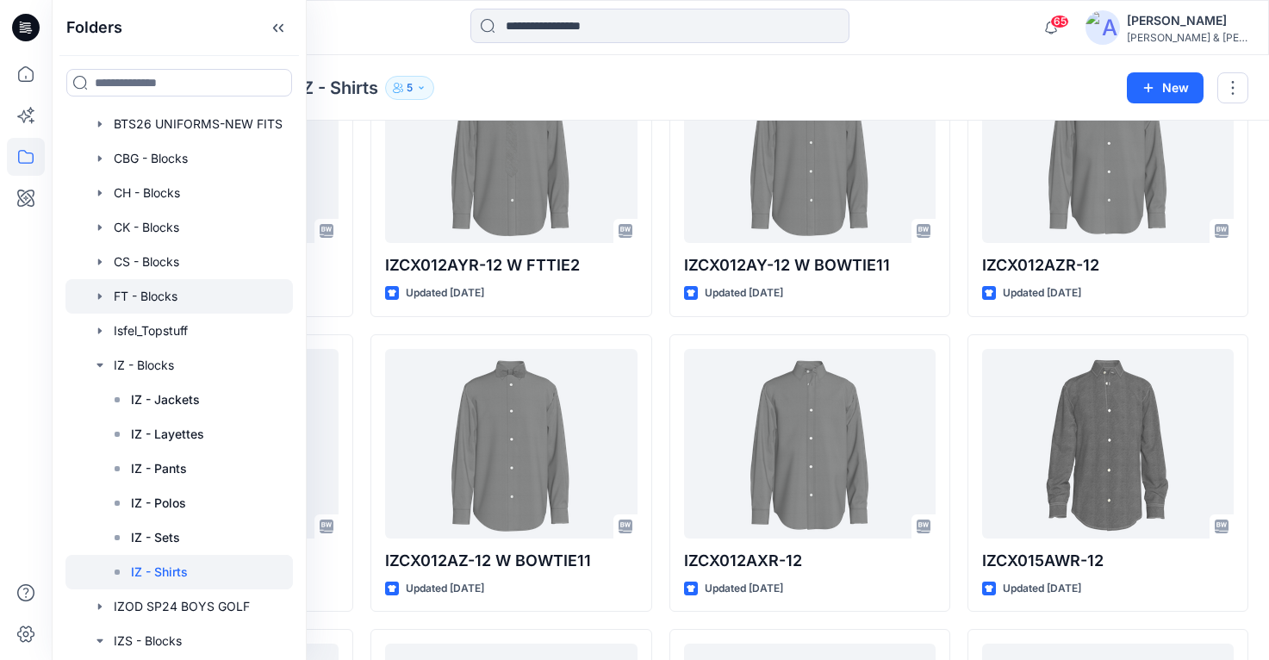
click at [97, 299] on icon "button" at bounding box center [100, 297] width 14 height 14
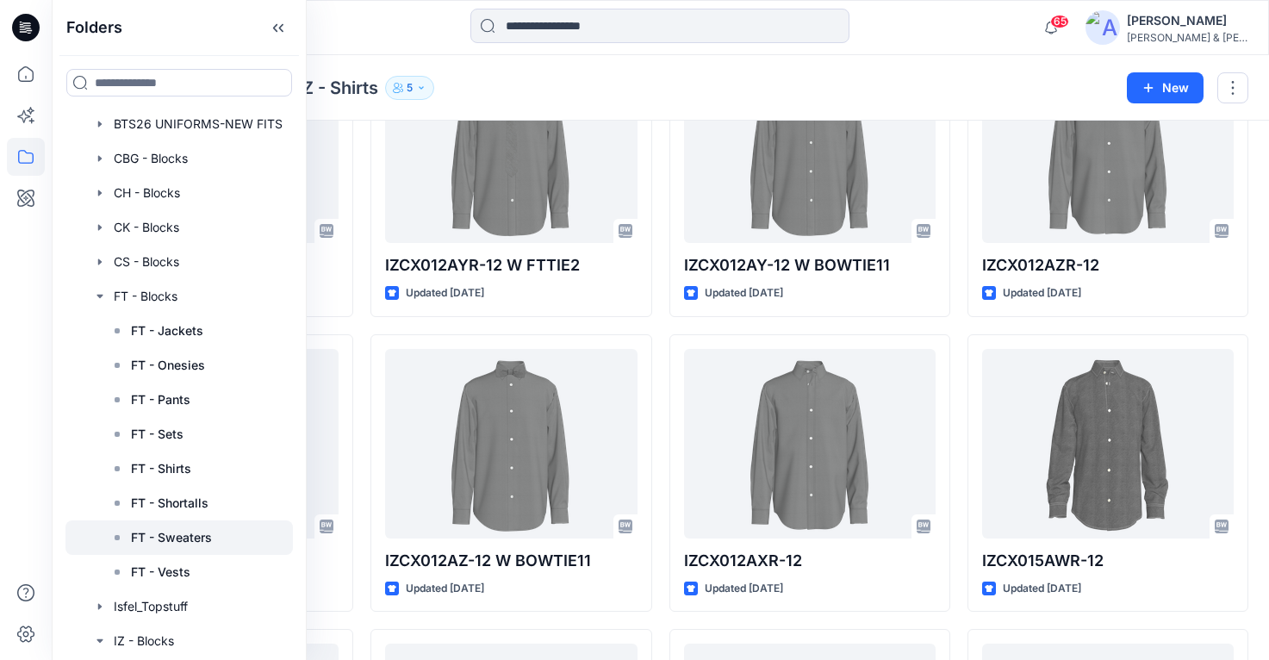
click at [175, 537] on p "FT - Sweaters" at bounding box center [171, 537] width 81 height 21
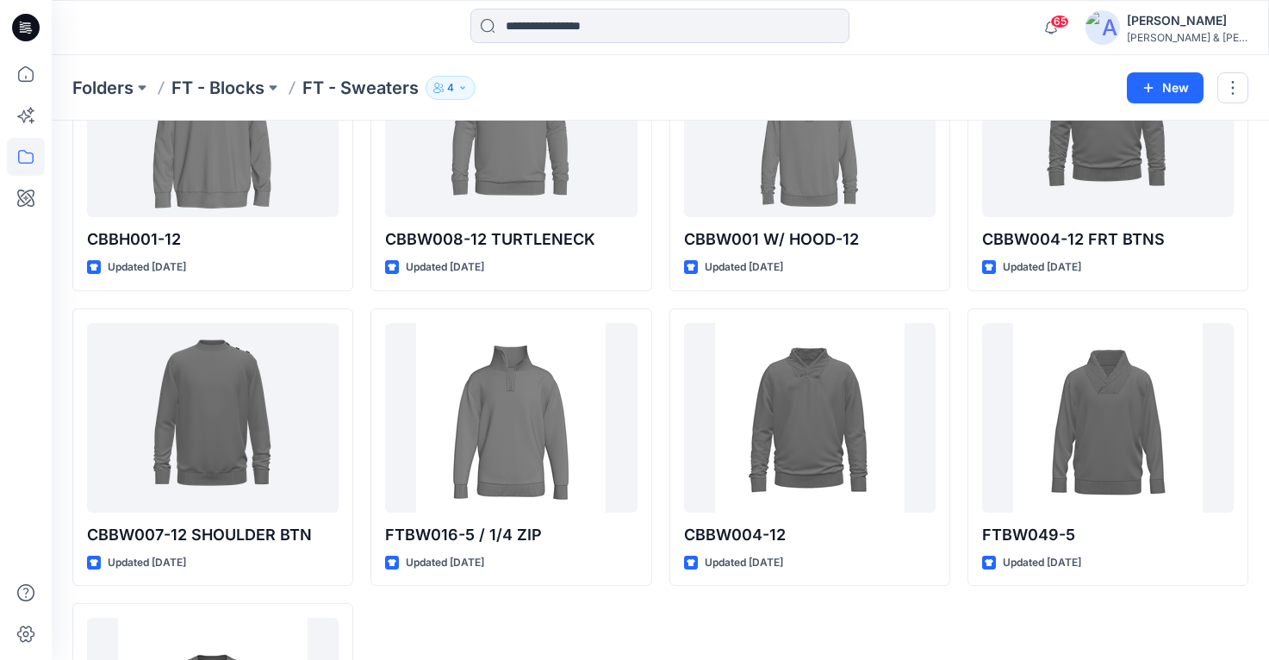
scroll to position [845, 0]
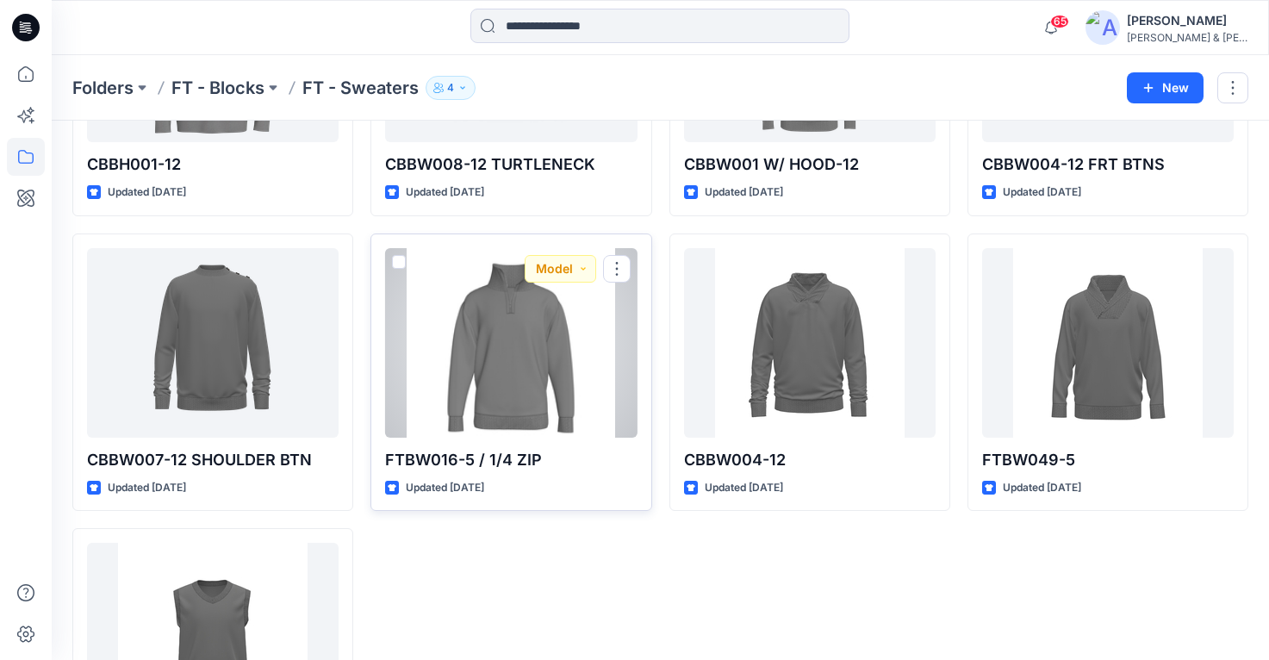
click at [533, 377] on div at bounding box center [511, 343] width 252 height 190
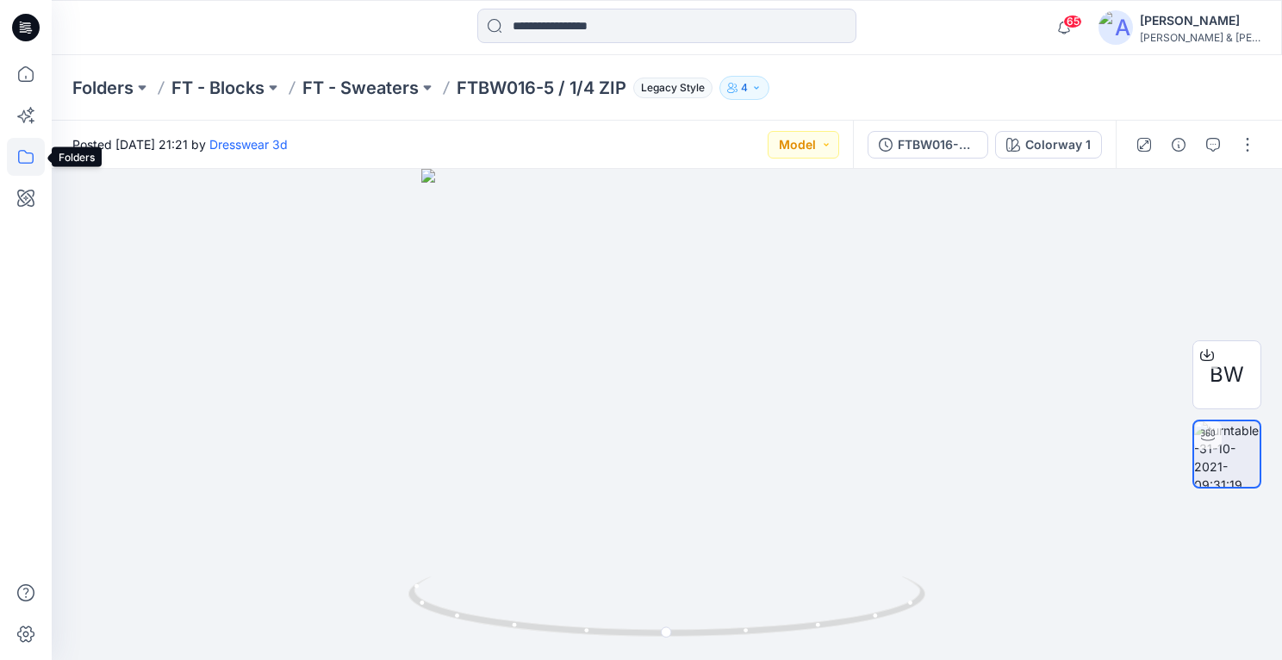
click at [37, 156] on icon at bounding box center [26, 157] width 38 height 38
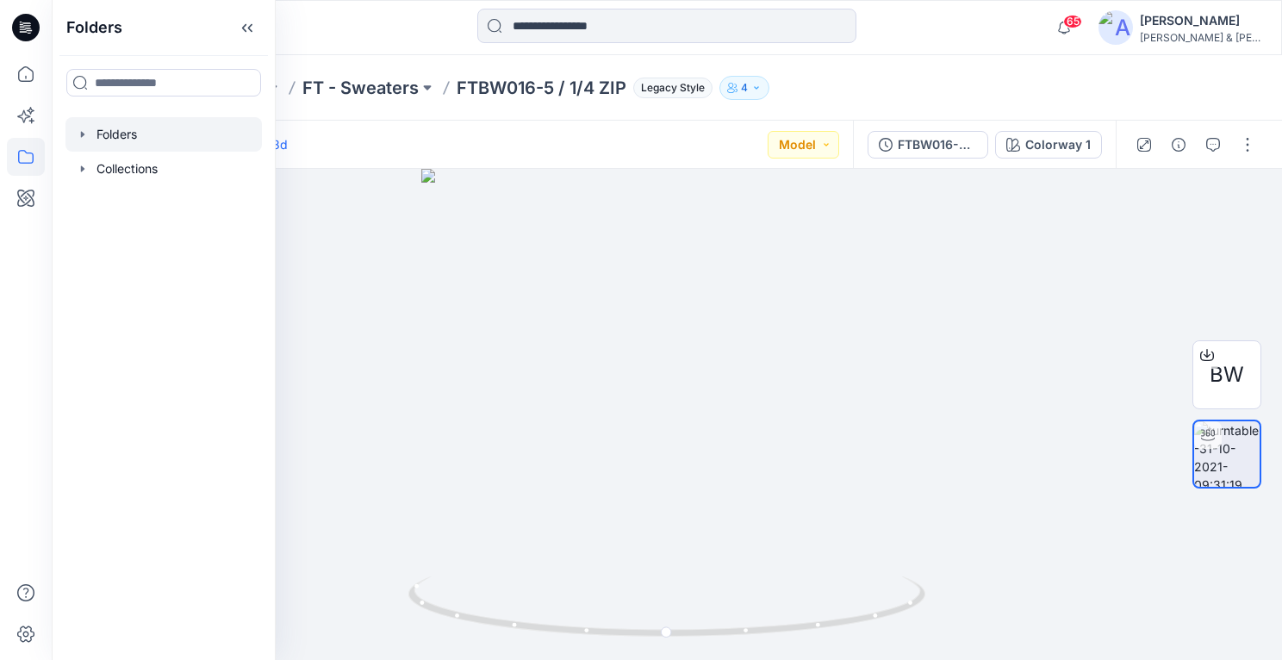
click at [83, 135] on icon "button" at bounding box center [82, 134] width 3 height 6
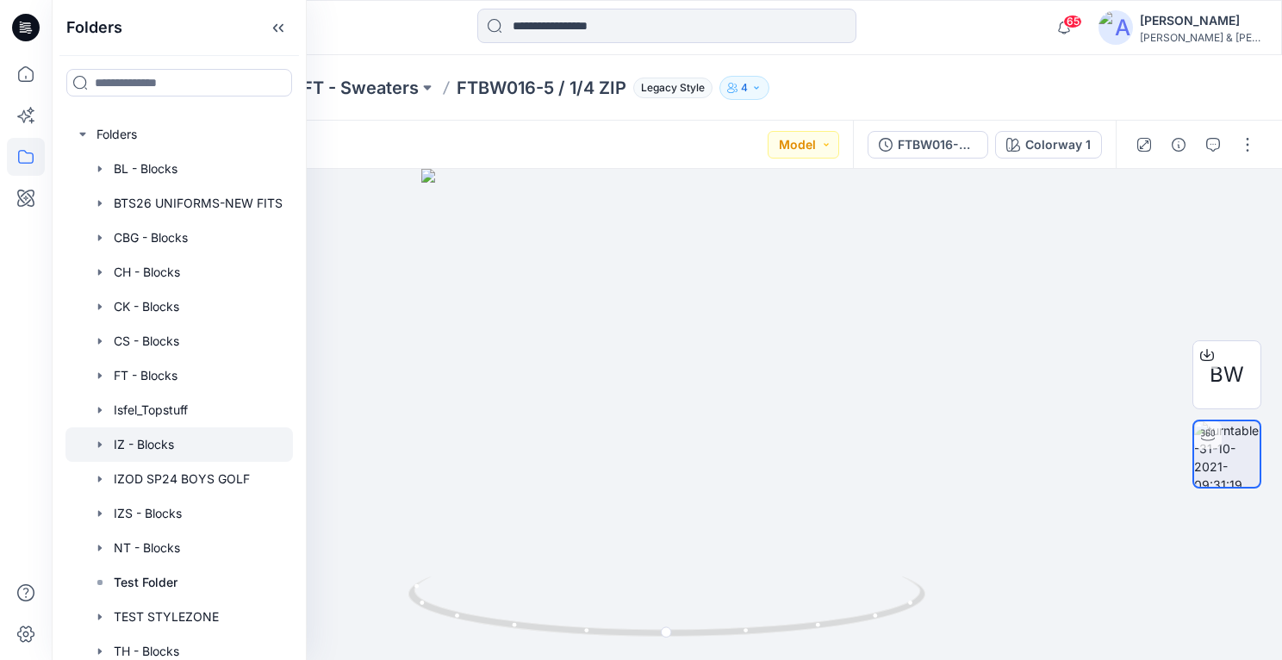
click at [103, 442] on icon "button" at bounding box center [100, 445] width 14 height 14
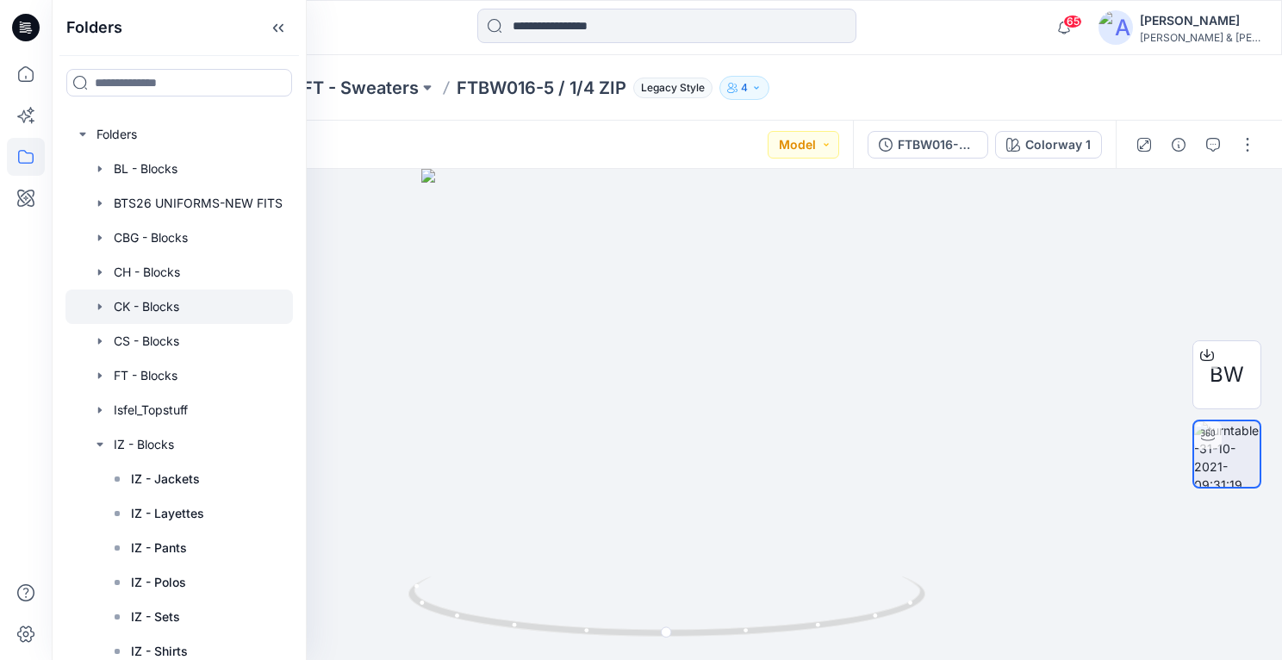
click at [103, 302] on icon "button" at bounding box center [100, 307] width 14 height 14
click at [628, 28] on input at bounding box center [666, 26] width 379 height 34
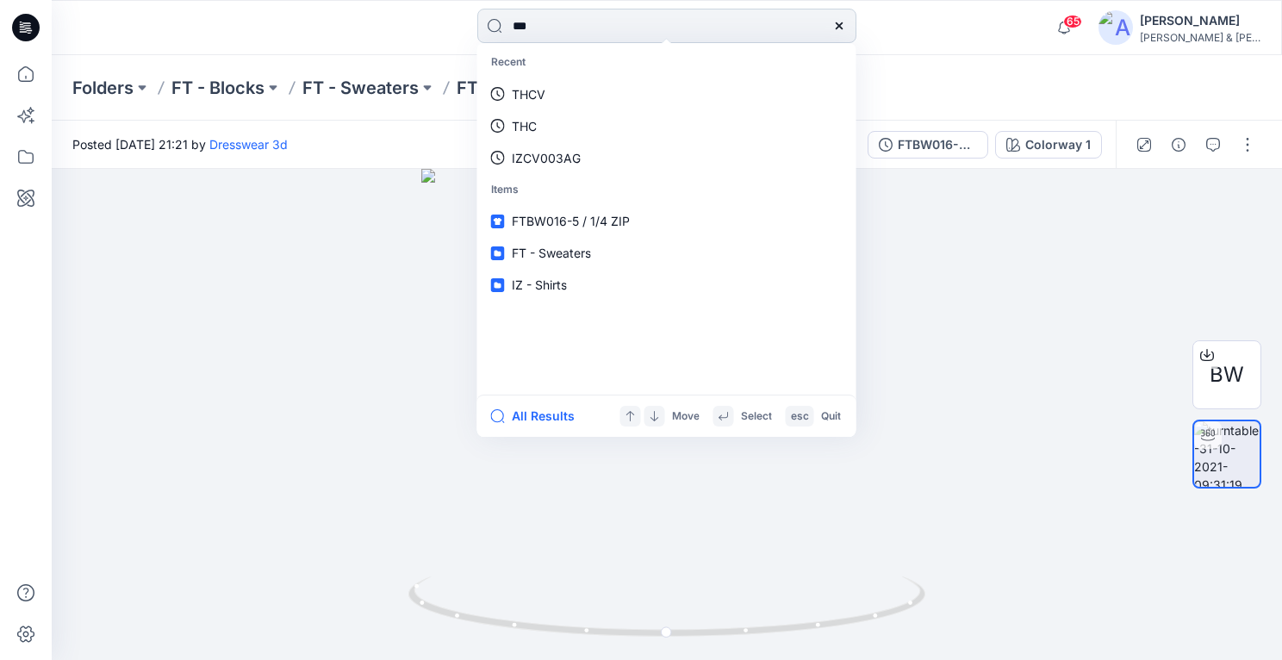
type input "****"
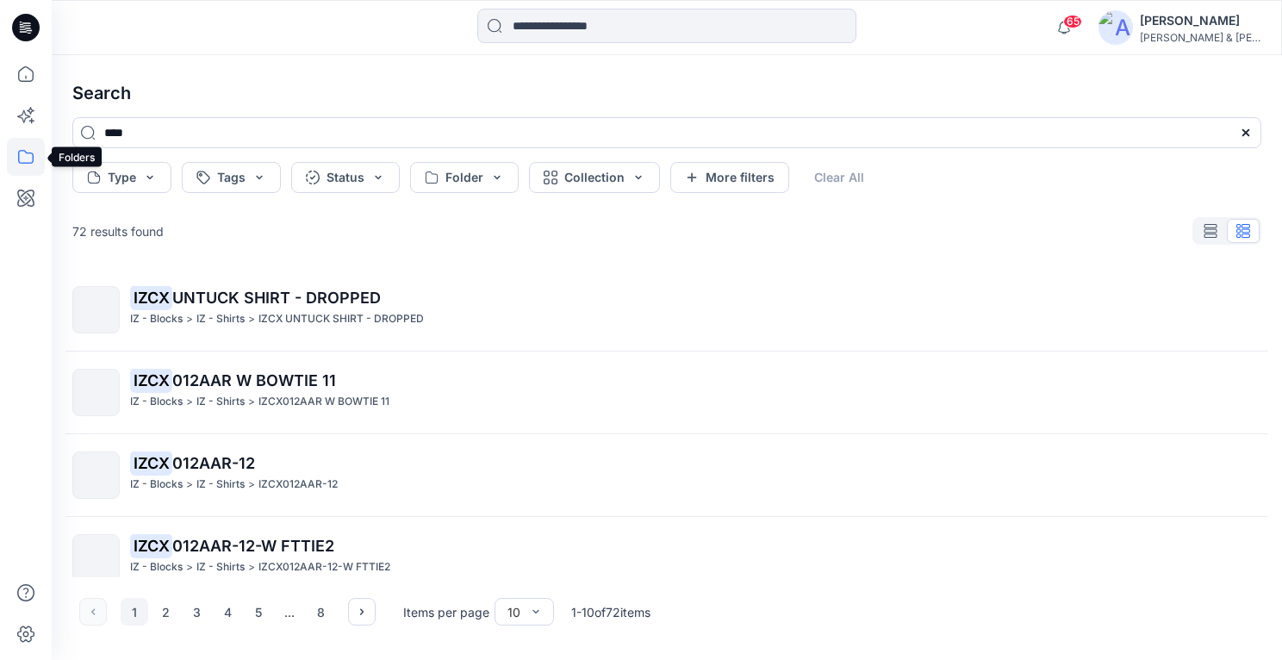
click at [29, 153] on icon at bounding box center [26, 157] width 38 height 38
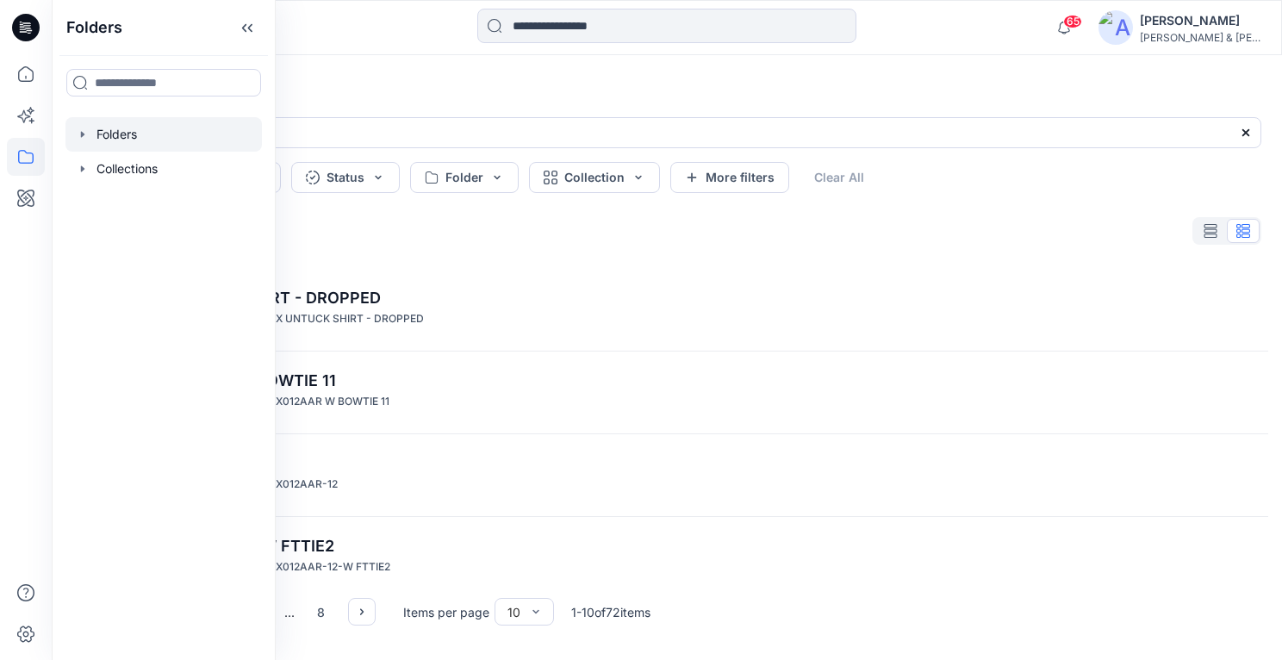
click at [73, 140] on div at bounding box center [163, 134] width 196 height 34
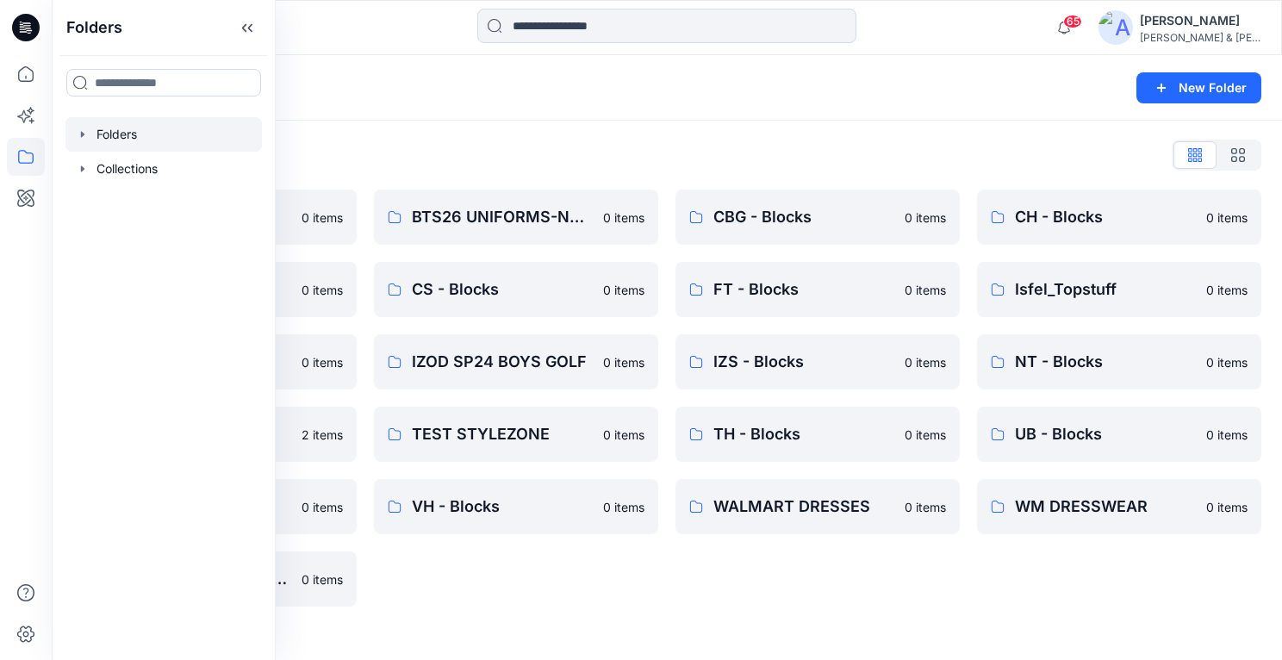
click at [83, 133] on icon "button" at bounding box center [82, 134] width 3 height 6
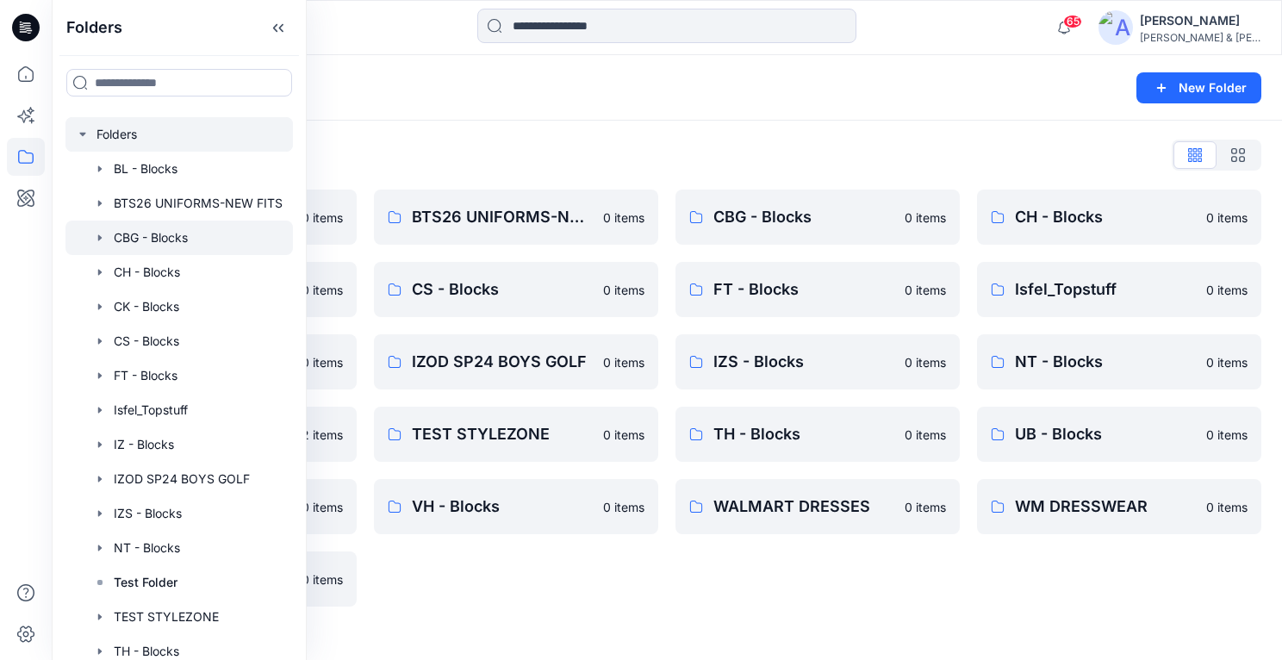
click at [104, 241] on icon "button" at bounding box center [100, 238] width 14 height 14
click at [104, 240] on icon "button" at bounding box center [100, 238] width 14 height 14
click at [606, 28] on input at bounding box center [666, 26] width 379 height 34
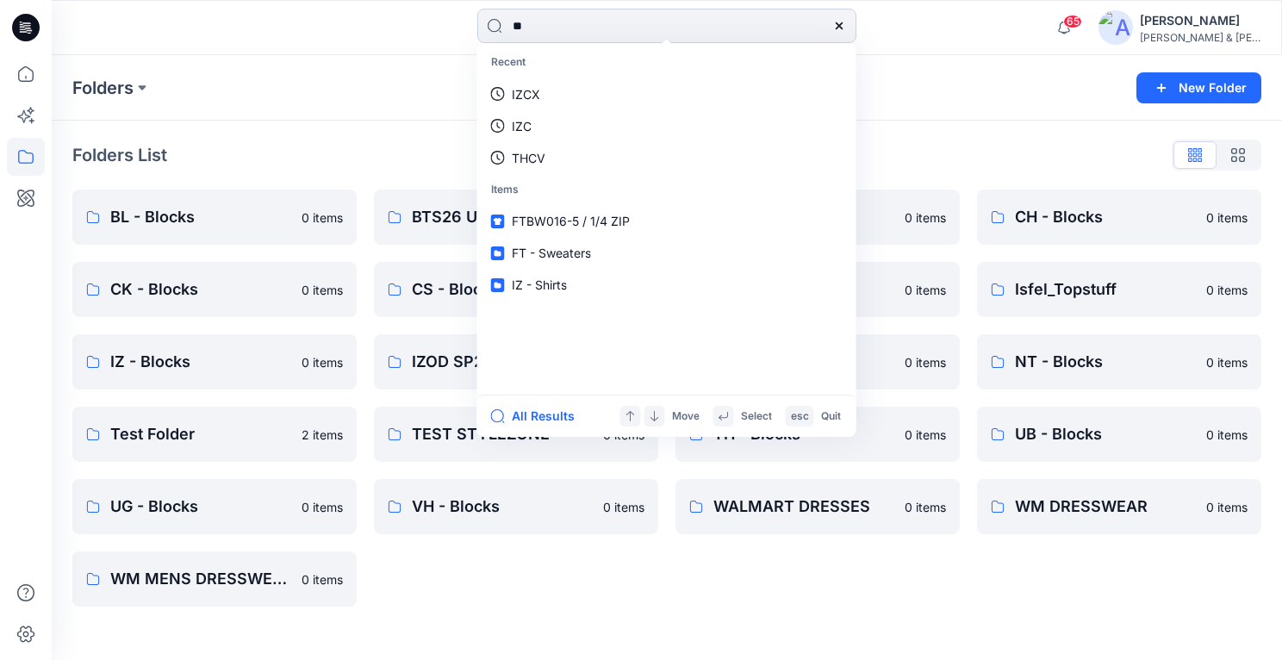
click at [547, 24] on input "**" at bounding box center [666, 26] width 379 height 34
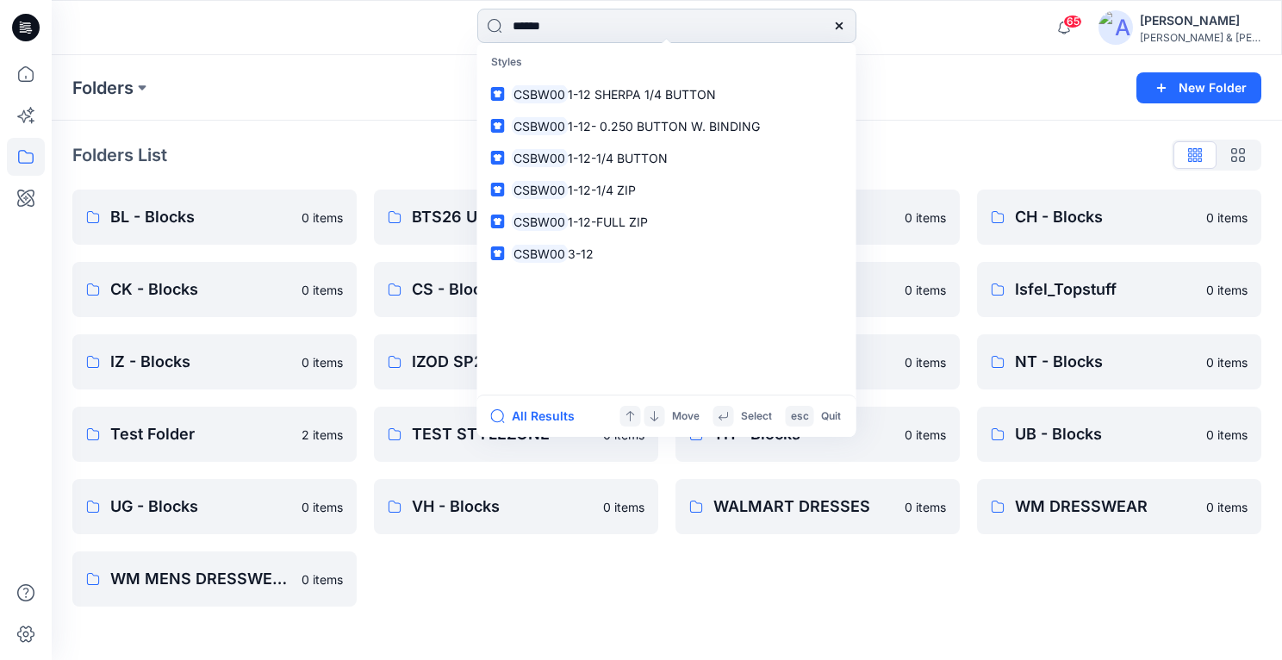
type input "*******"
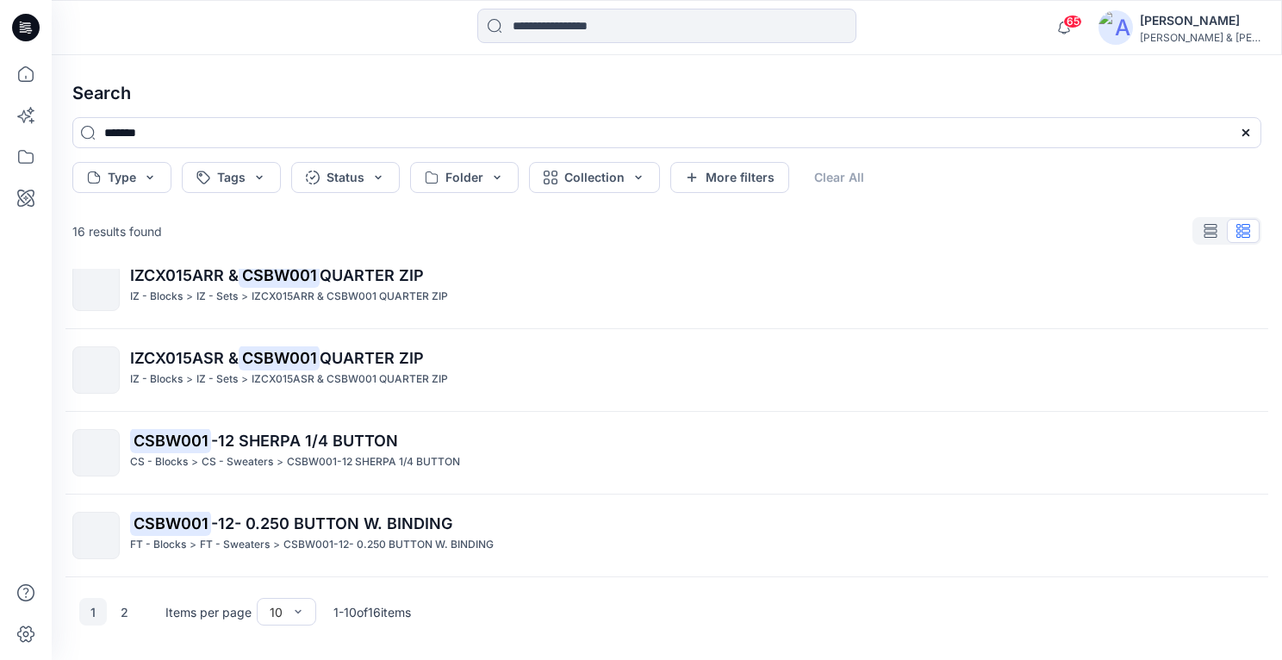
scroll to position [560, 0]
click at [27, 159] on icon at bounding box center [26, 157] width 38 height 38
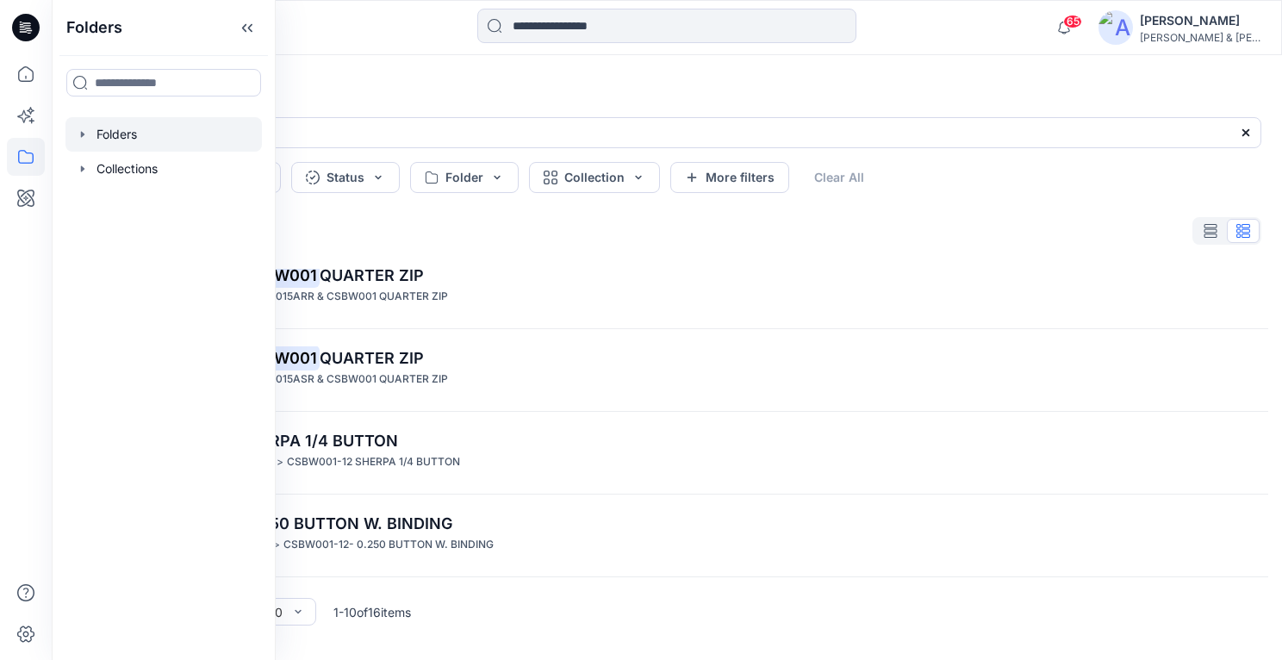
click at [85, 132] on icon "button" at bounding box center [83, 135] width 14 height 14
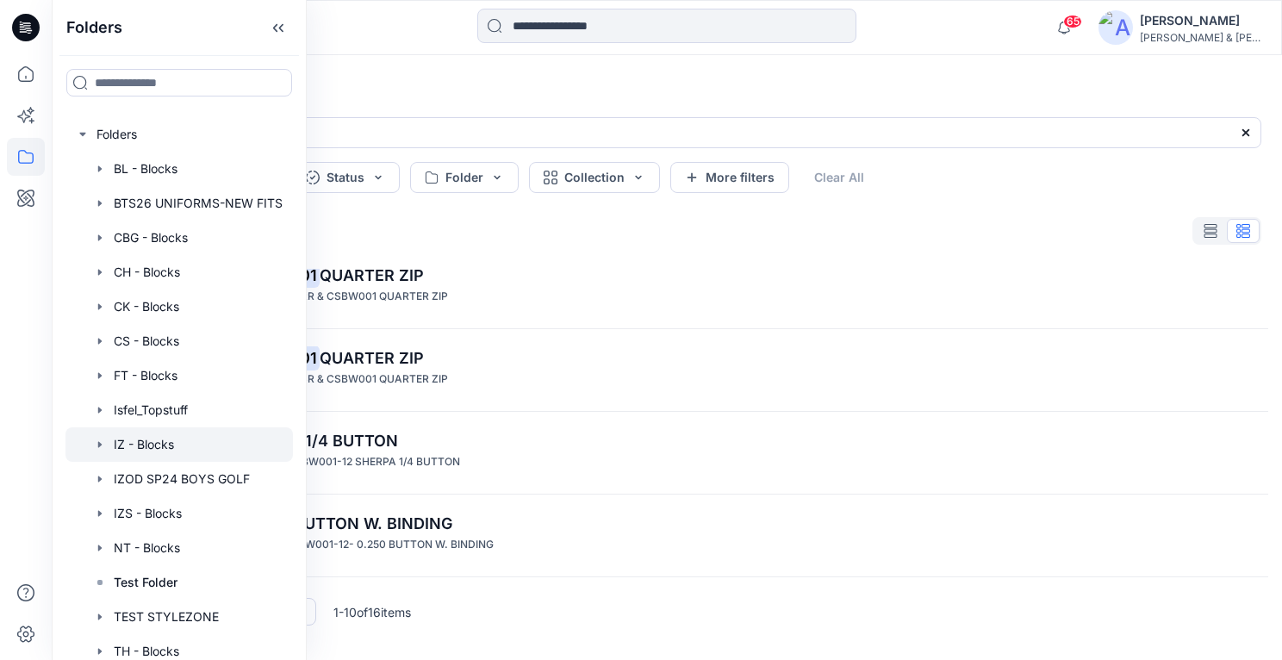
click at [103, 444] on icon "button" at bounding box center [100, 445] width 14 height 14
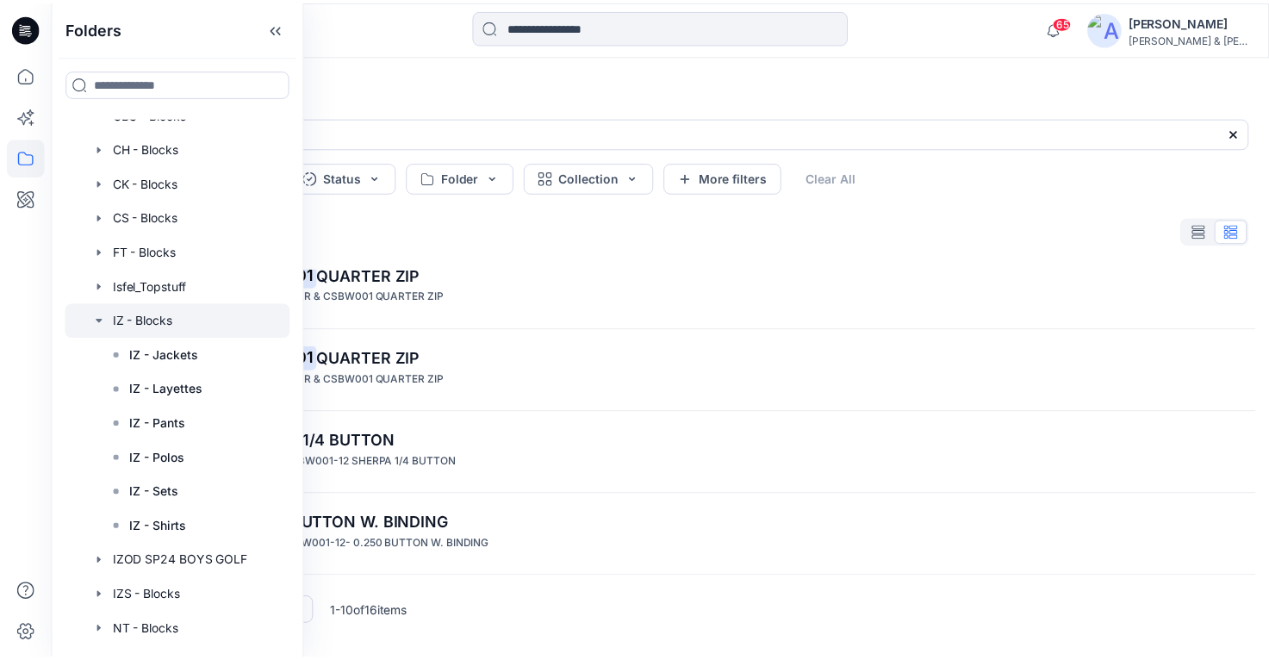
scroll to position [145, 0]
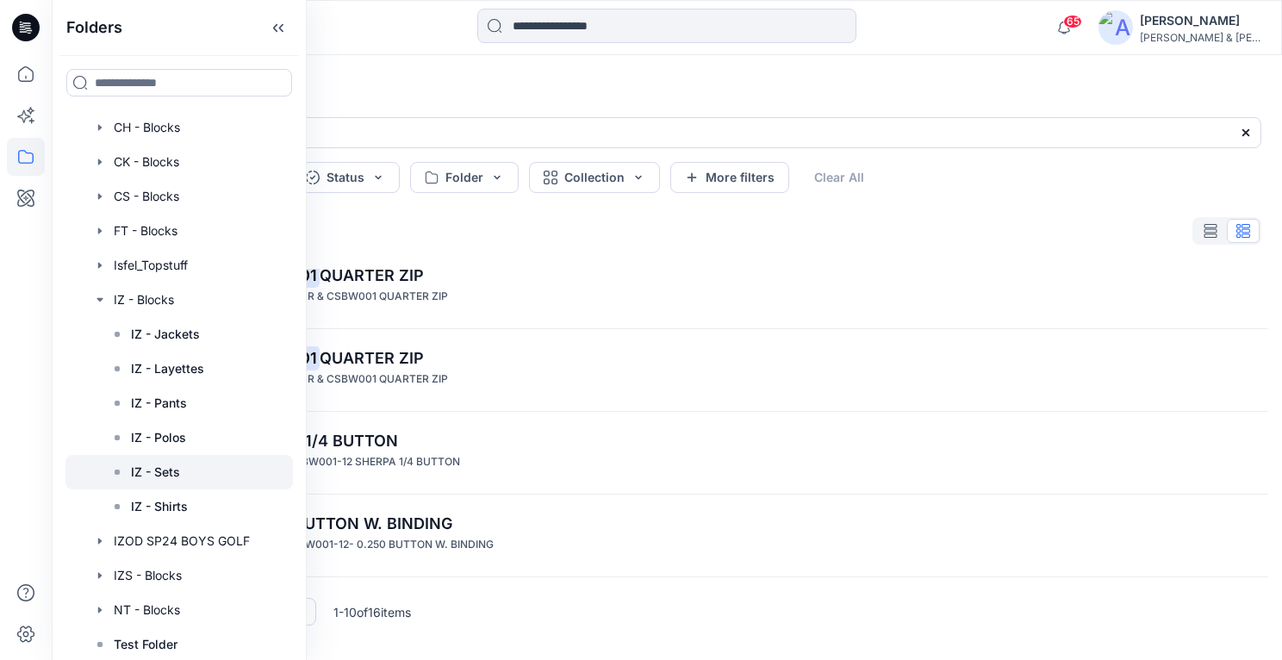
click at [171, 466] on p "IZ - Sets" at bounding box center [155, 472] width 49 height 21
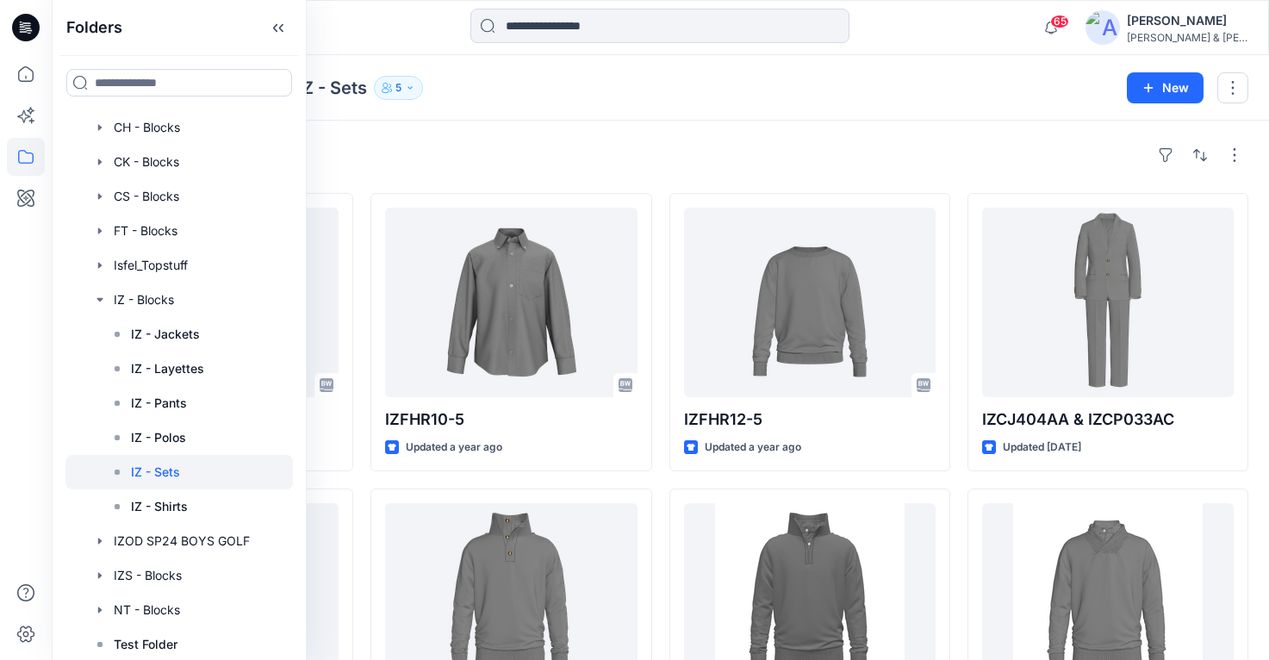
click at [665, 141] on div "Styles" at bounding box center [660, 155] width 1176 height 28
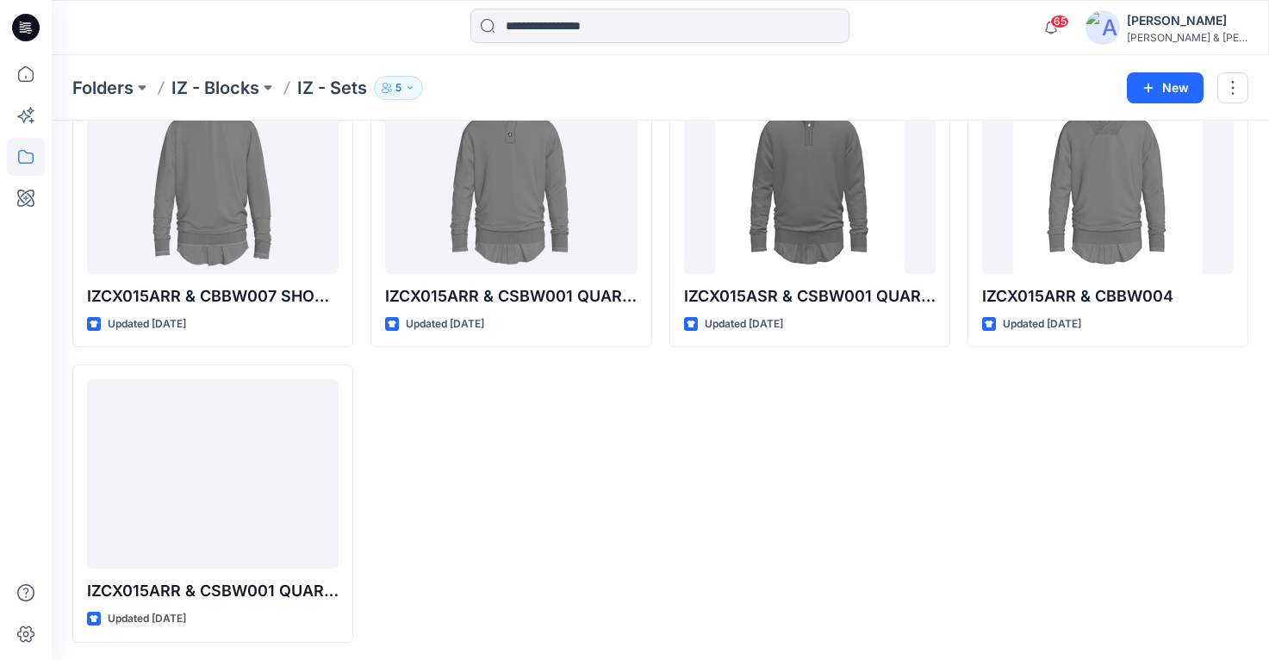
scroll to position [418, 0]
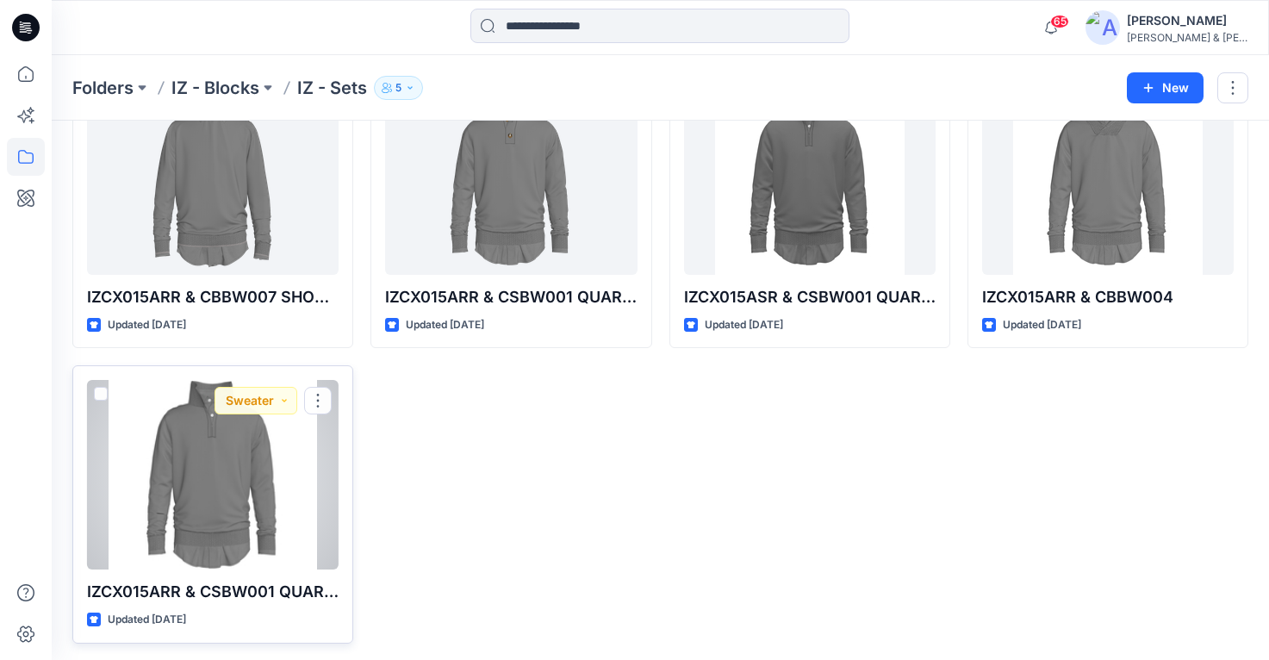
click at [201, 482] on div at bounding box center [213, 475] width 252 height 190
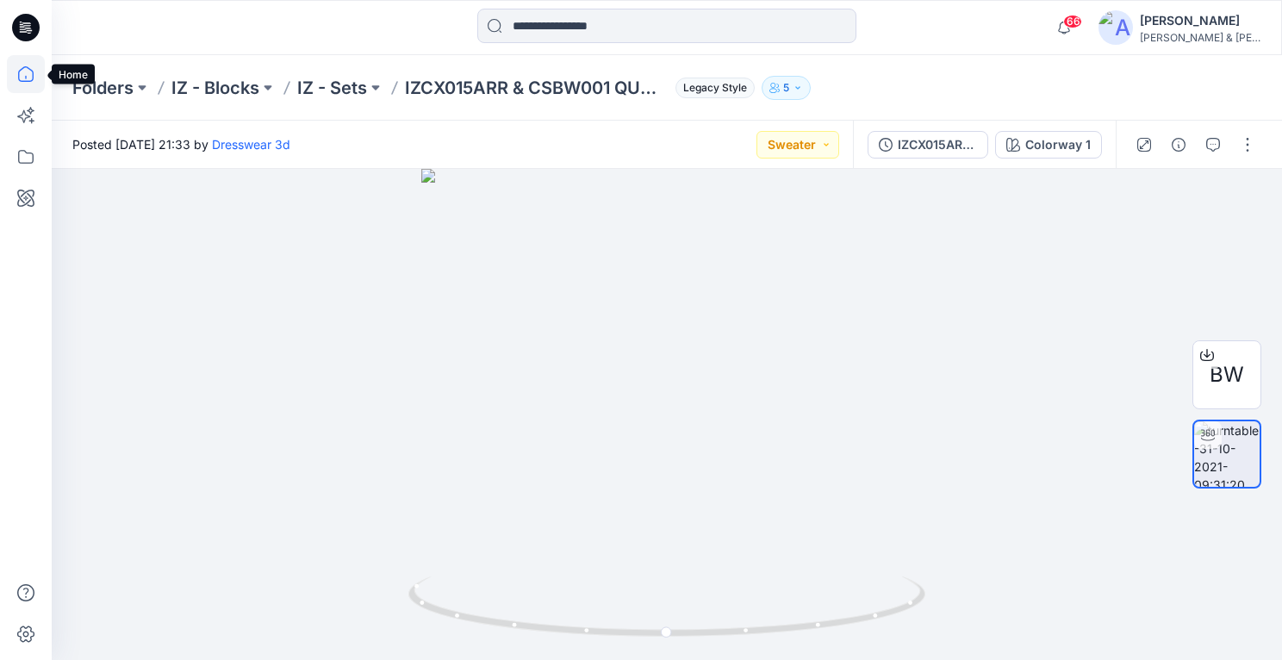
click at [16, 74] on icon at bounding box center [26, 74] width 38 height 38
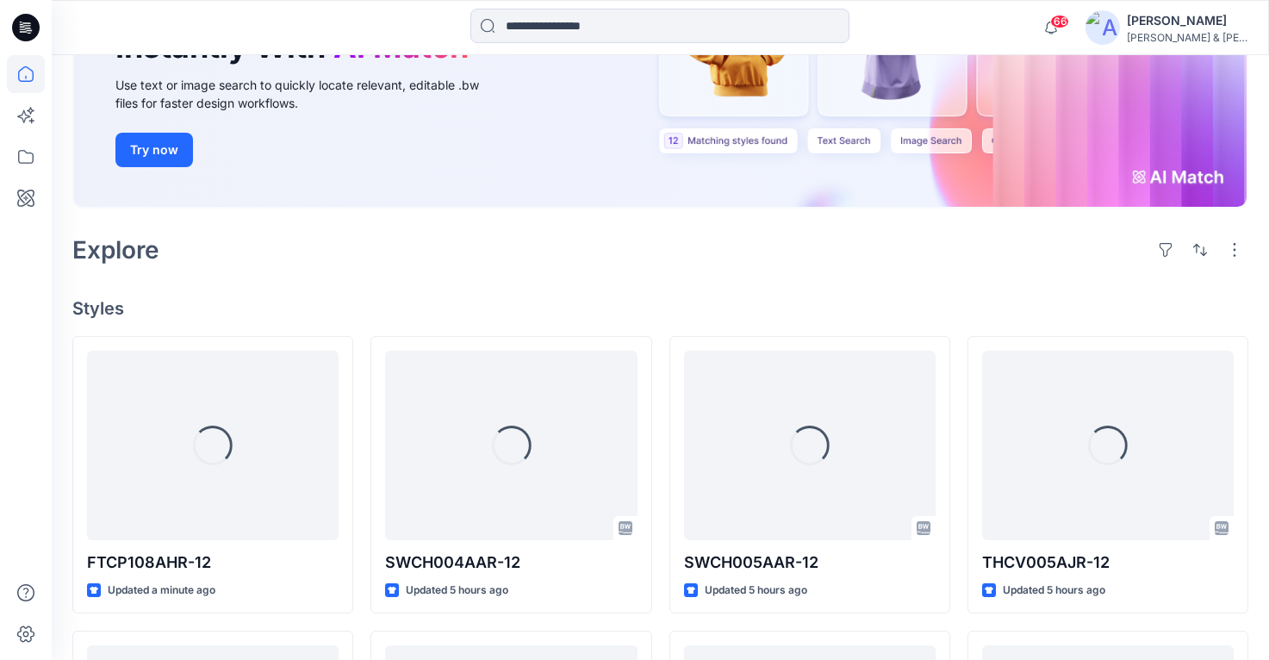
scroll to position [244, 0]
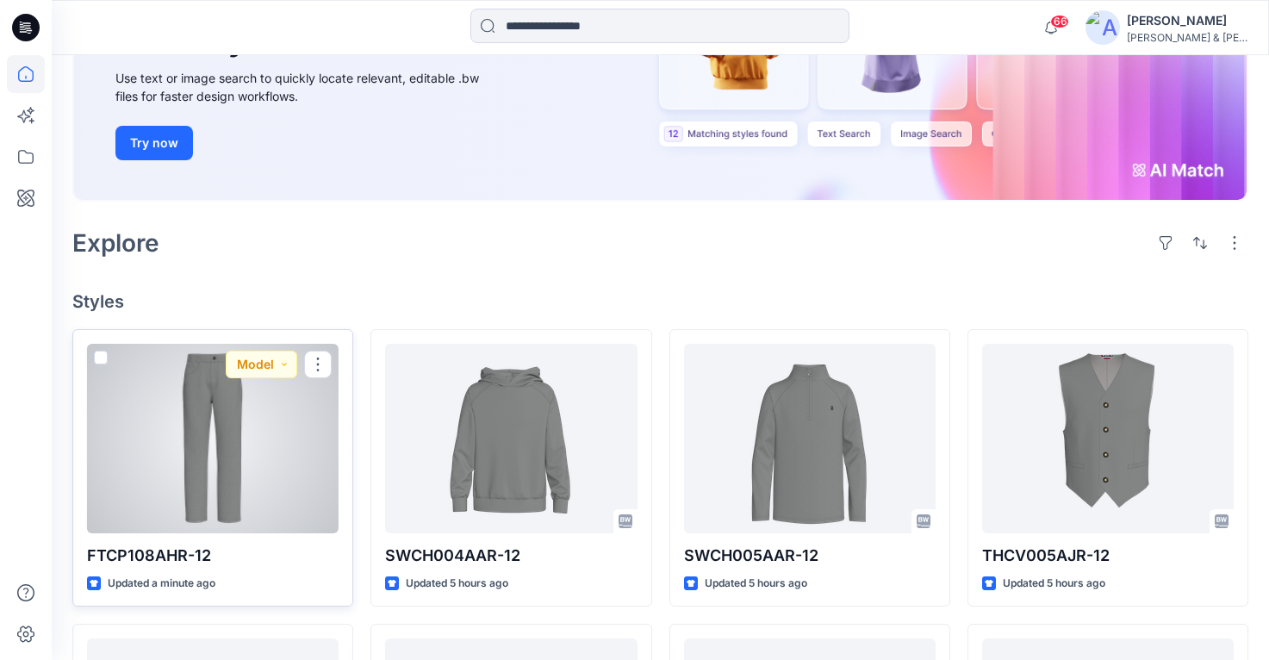
click at [264, 462] on div at bounding box center [213, 439] width 252 height 190
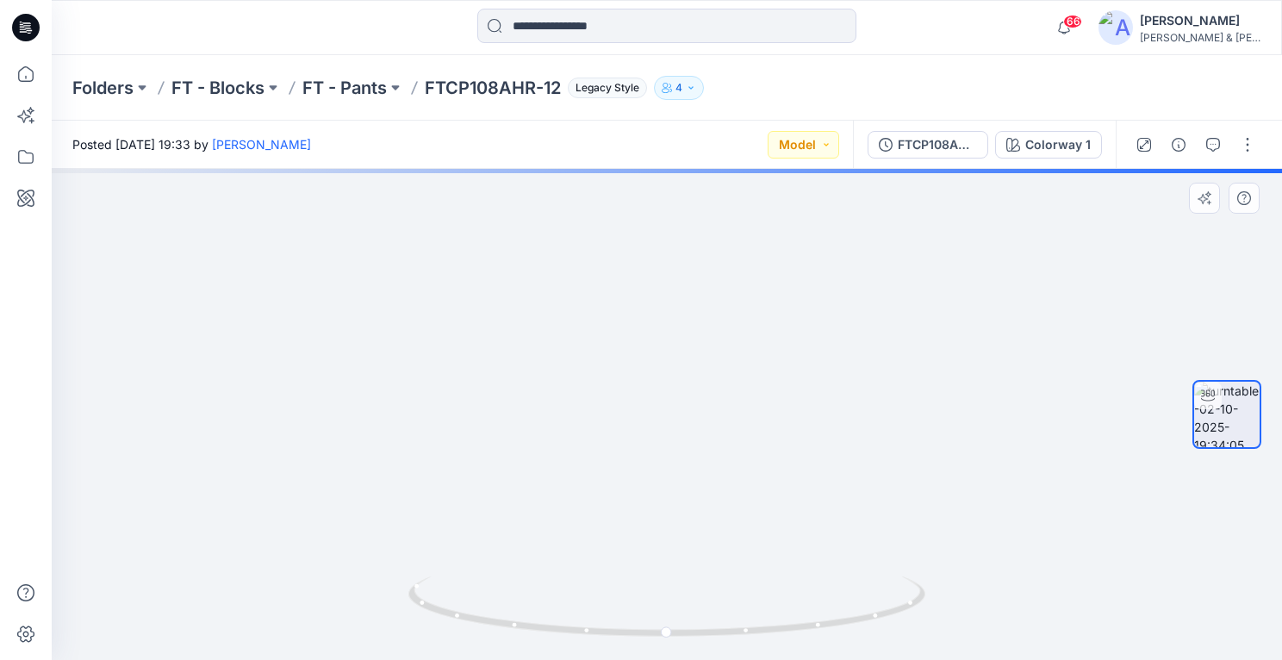
drag, startPoint x: 762, startPoint y: 240, endPoint x: 764, endPoint y: 537, distance: 297.3
click at [764, 529] on img at bounding box center [667, 241] width 1680 height 838
drag, startPoint x: 729, startPoint y: 248, endPoint x: 724, endPoint y: 477, distance: 229.3
click at [724, 477] on img at bounding box center [664, 376] width 1680 height 567
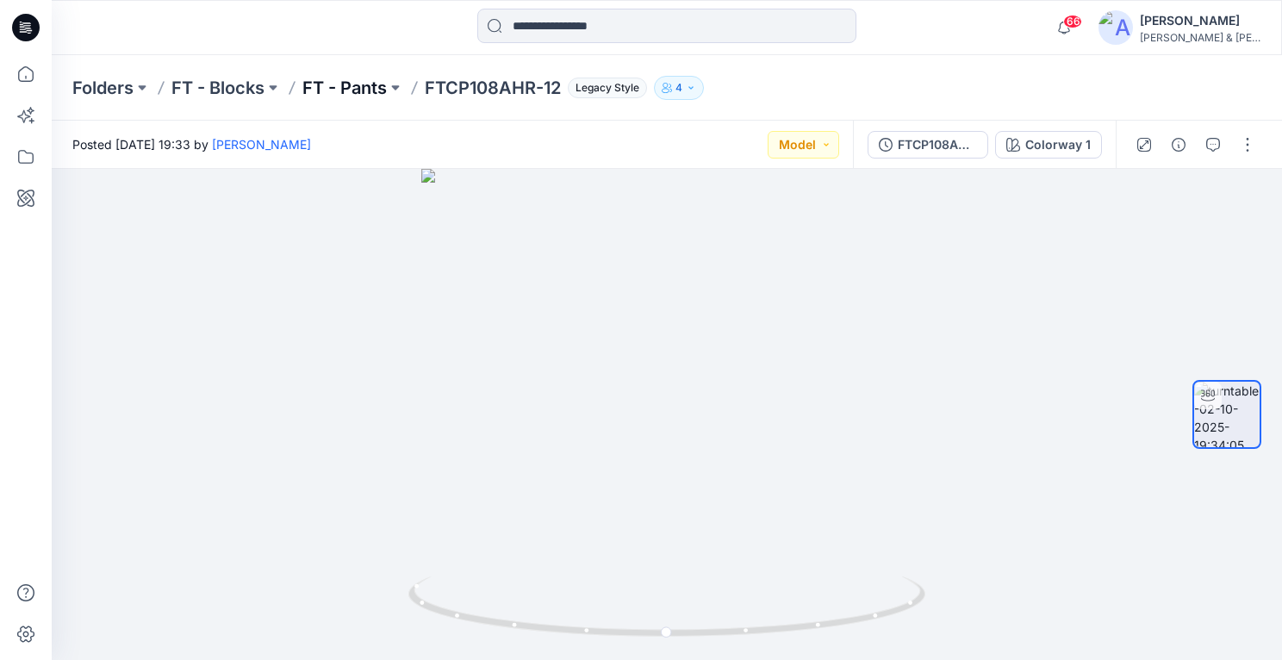
click at [368, 94] on p "FT - Pants" at bounding box center [344, 88] width 84 height 24
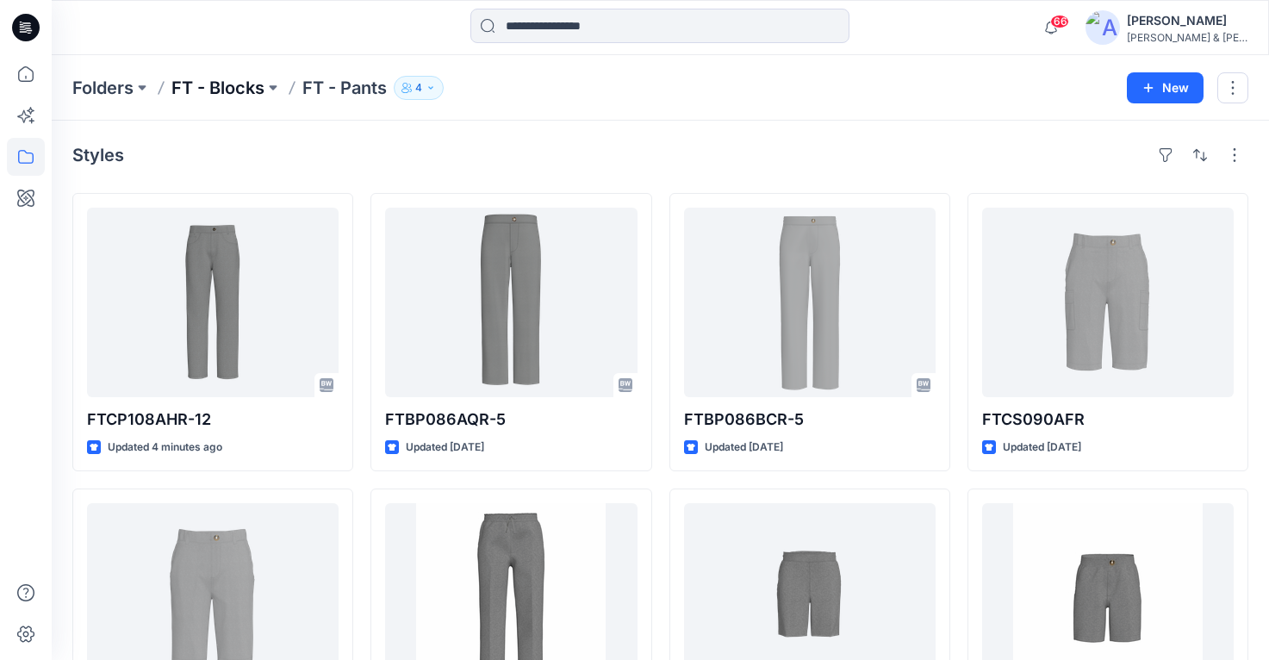
click at [224, 90] on p "FT - Blocks" at bounding box center [217, 88] width 93 height 24
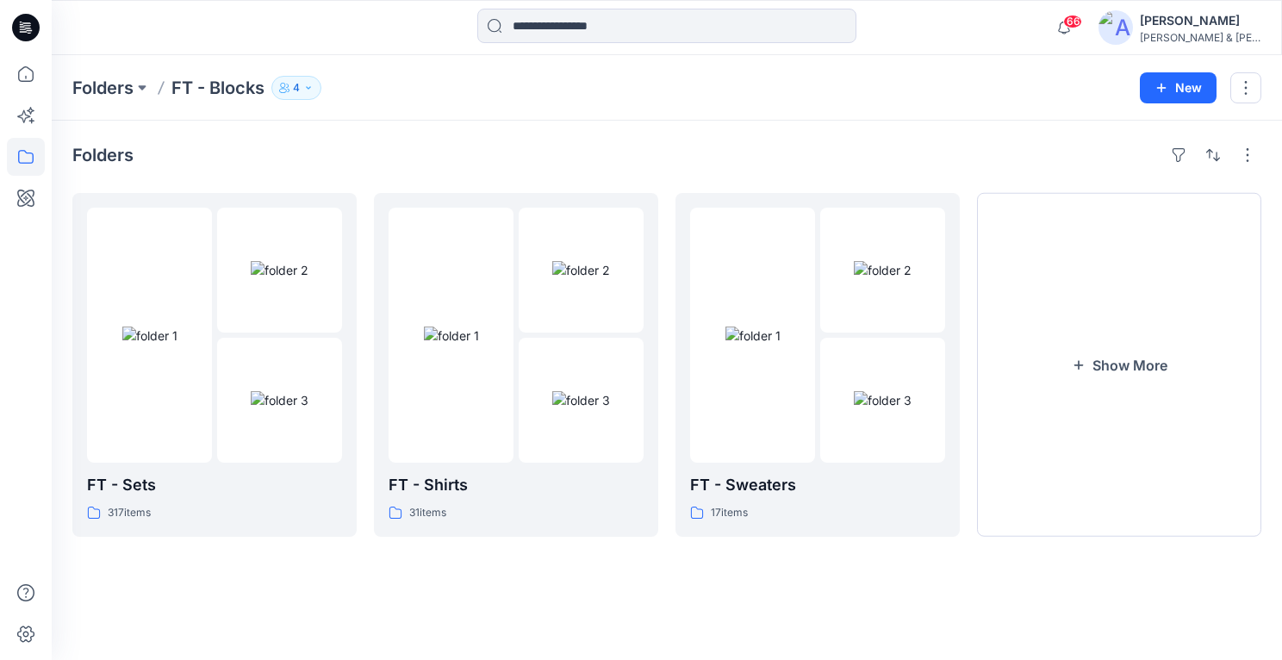
click at [306, 84] on icon "button" at bounding box center [308, 88] width 10 height 10
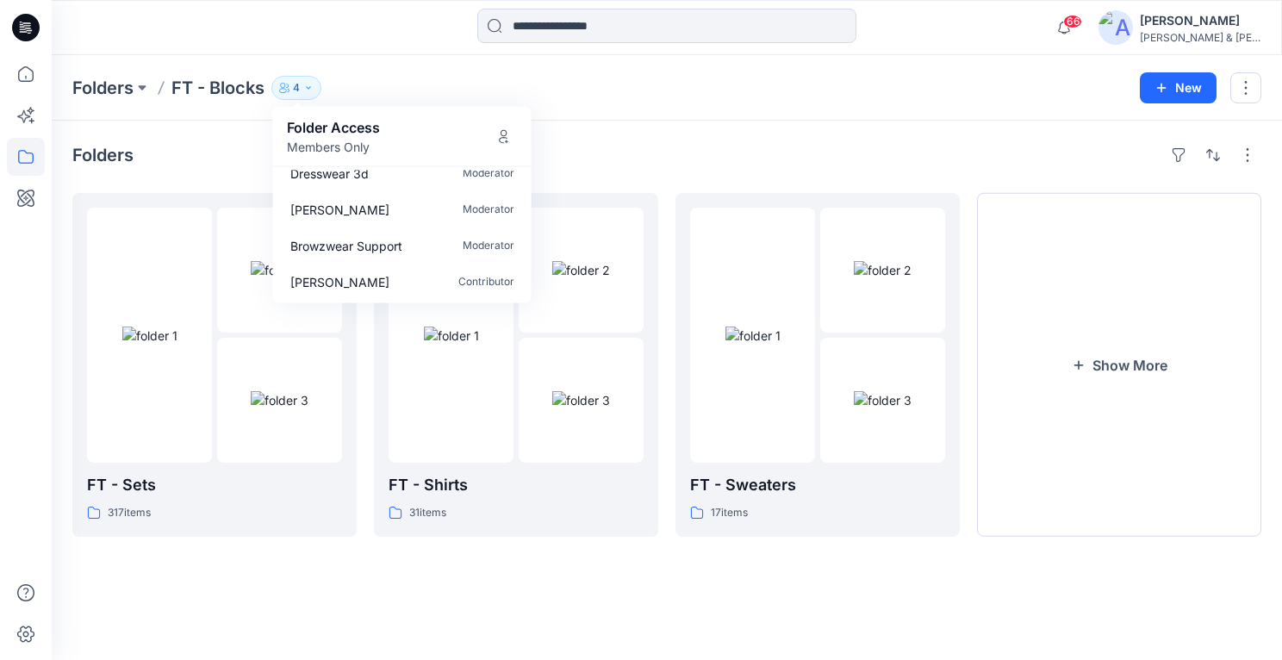
scroll to position [16, 0]
click at [503, 140] on icon "Manage Users" at bounding box center [504, 136] width 14 height 14
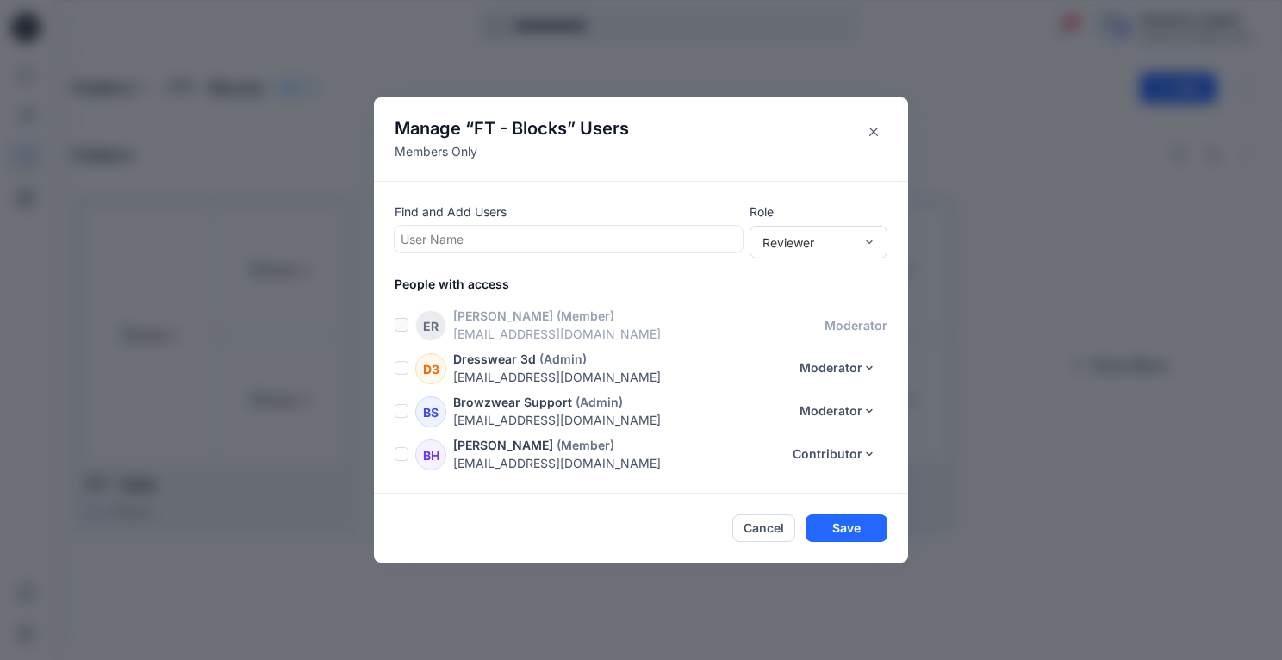
click at [500, 236] on div at bounding box center [569, 239] width 336 height 22
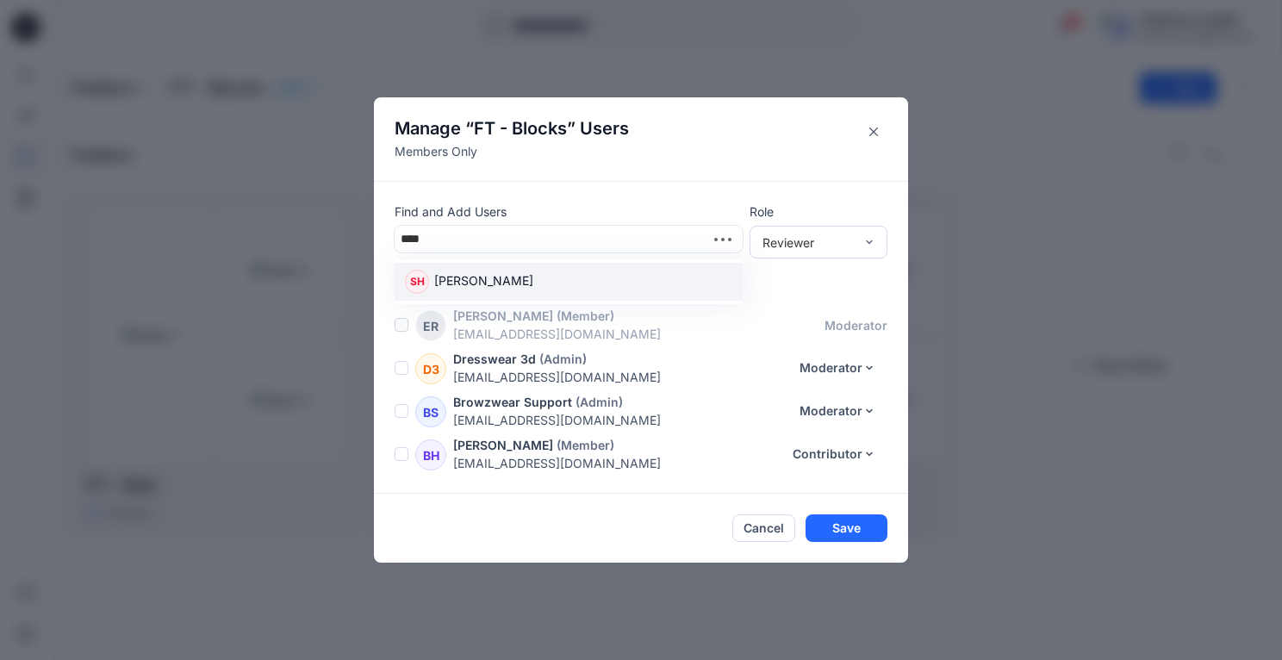
type input "*****"
click at [522, 273] on p "[PERSON_NAME]" at bounding box center [483, 282] width 99 height 22
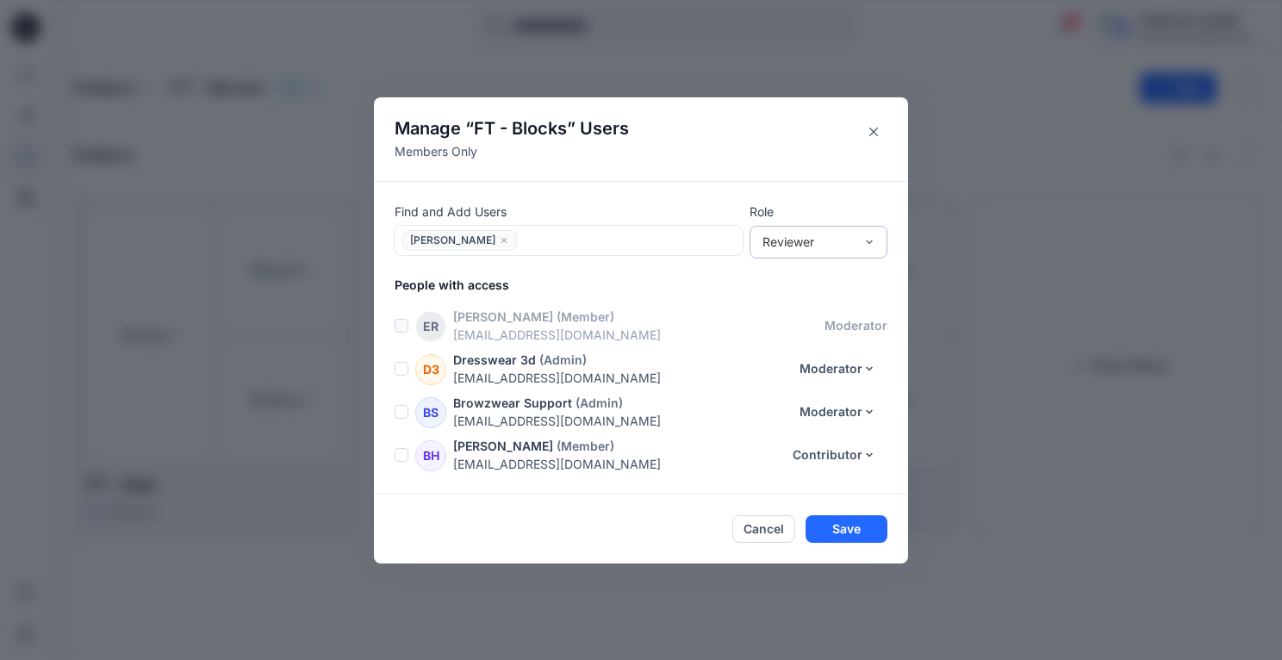
click at [812, 244] on div "Reviewer" at bounding box center [808, 242] width 91 height 18
click at [813, 275] on div "Reviewer" at bounding box center [818, 275] width 131 height 30
click at [853, 525] on button "Save" at bounding box center [847, 529] width 82 height 28
